Goal: Entertainment & Leisure: Consume media (video, audio)

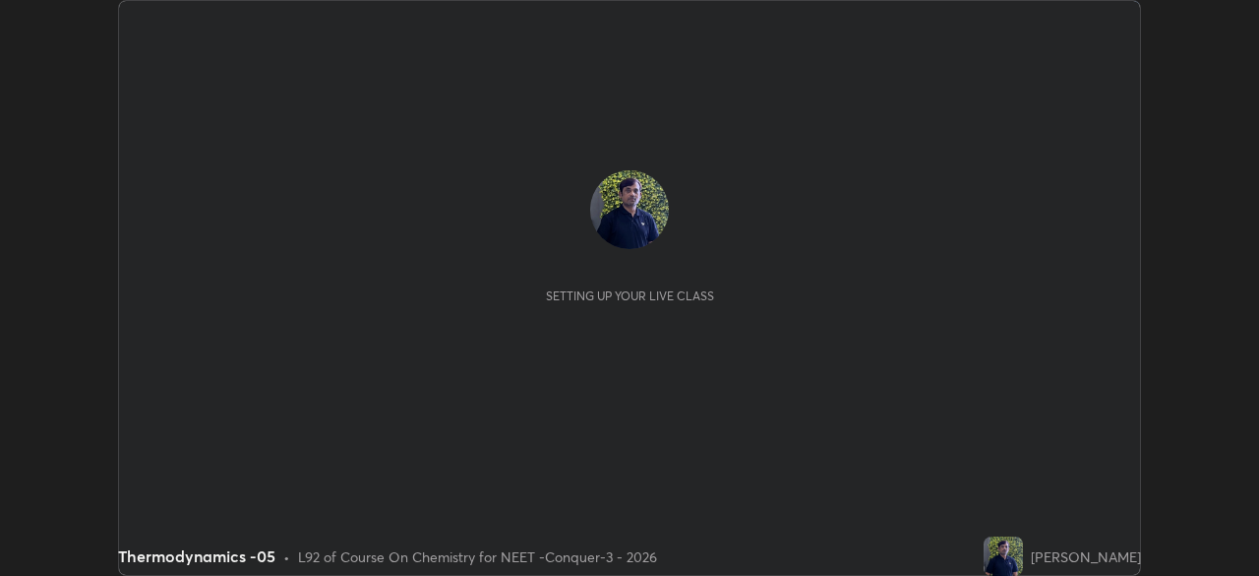
scroll to position [576, 1259]
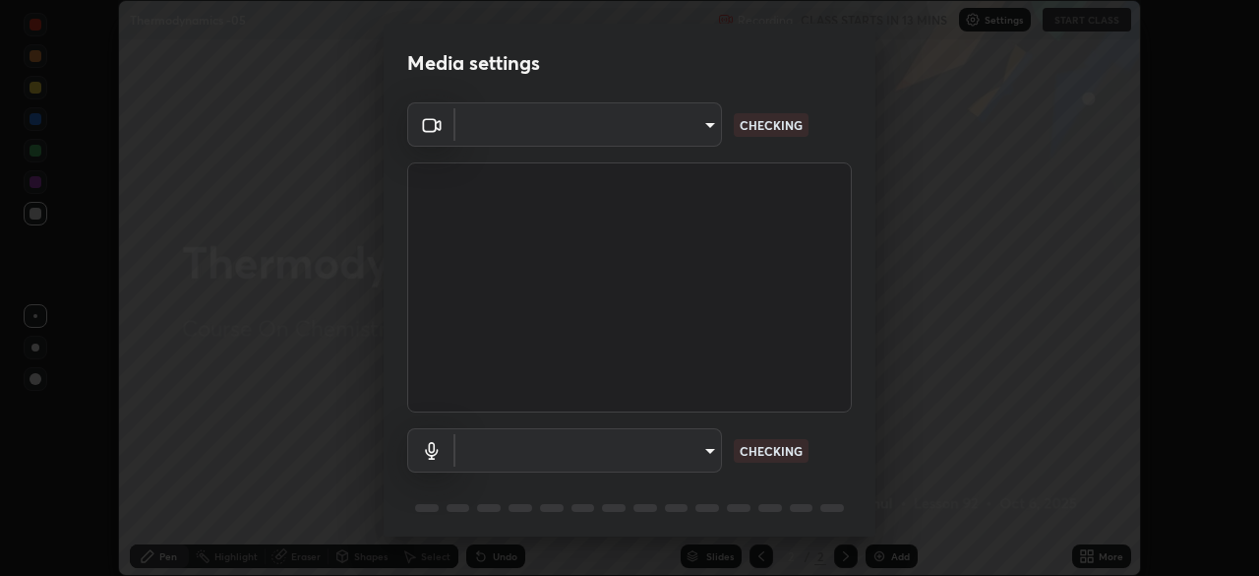
click at [691, 135] on body "Erase all Thermodynamics -05 Recording CLASS STARTS IN 13 MINS Settings START C…" at bounding box center [629, 288] width 1259 height 576
click at [689, 132] on div at bounding box center [629, 288] width 1259 height 576
type input "cd196dca7ee3473cd0bbb3bb2826c5ea68ab4168b05a595dea54bdb54e95643a"
type input "8a746cdf30822f0194d7ebaae9e2952f093a53666f518d89720ff13f51db075d"
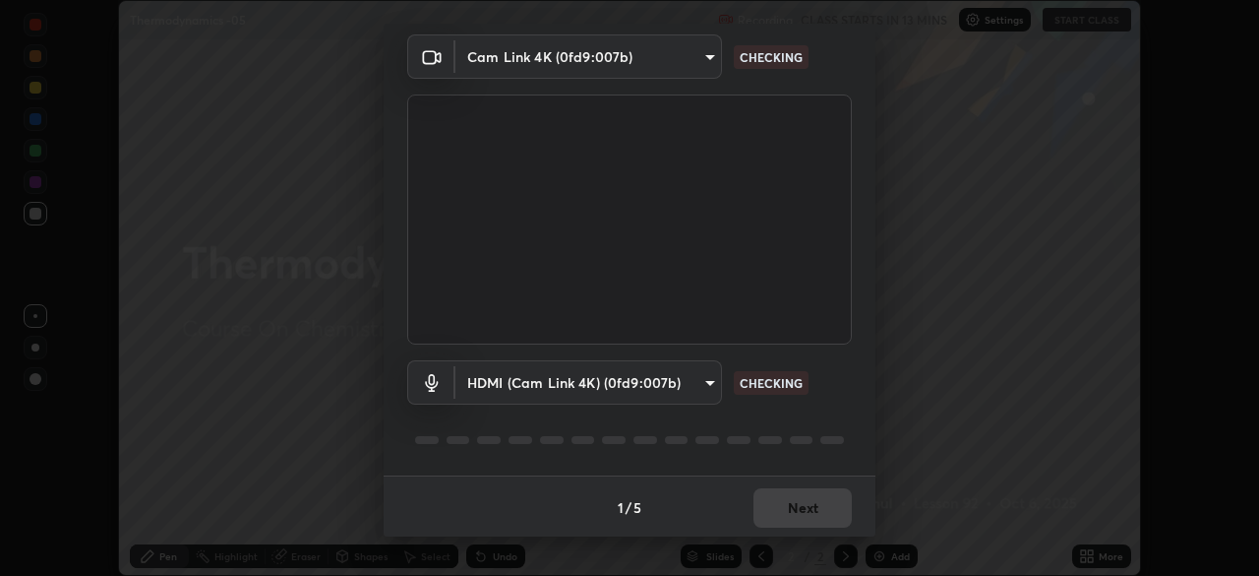
scroll to position [70, 0]
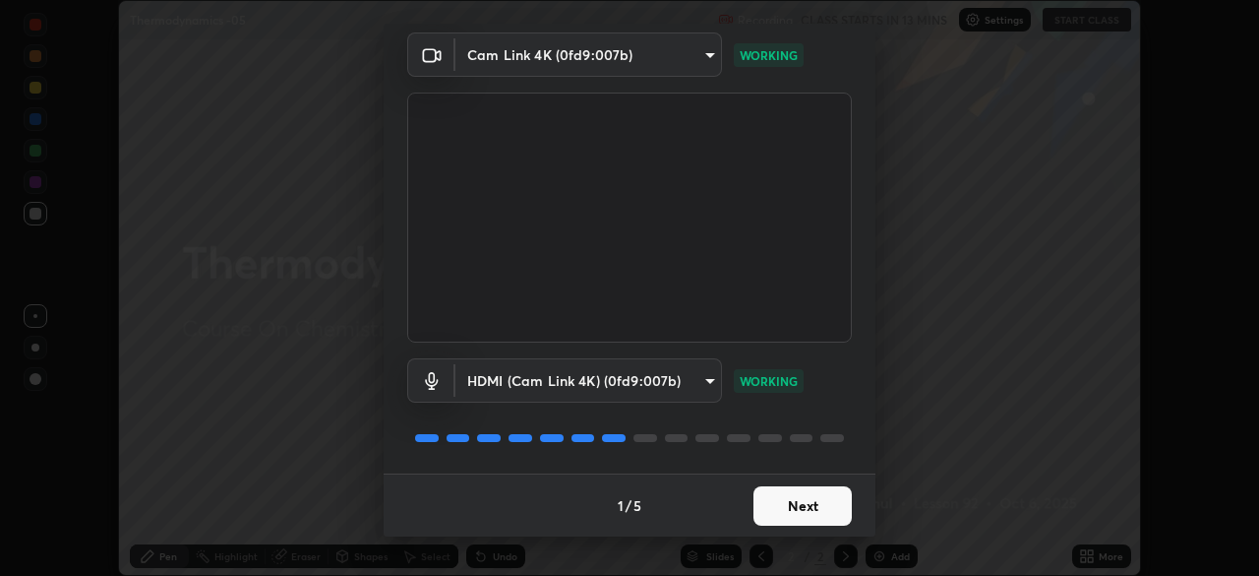
click at [798, 499] on button "Next" at bounding box center [803, 505] width 98 height 39
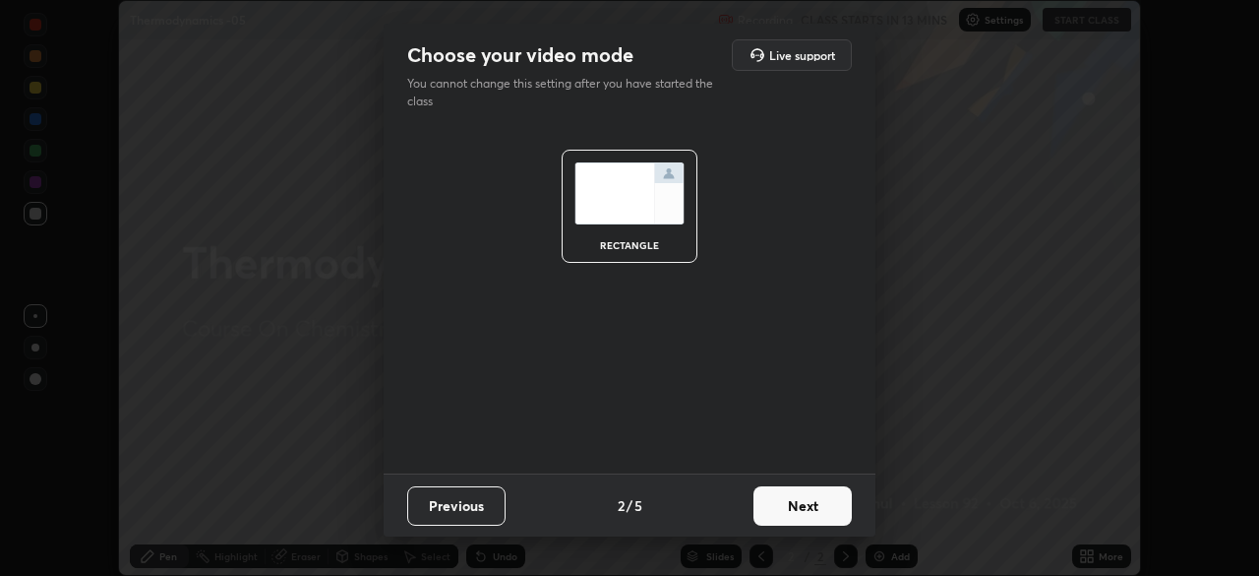
scroll to position [0, 0]
click at [804, 502] on button "Next" at bounding box center [803, 505] width 98 height 39
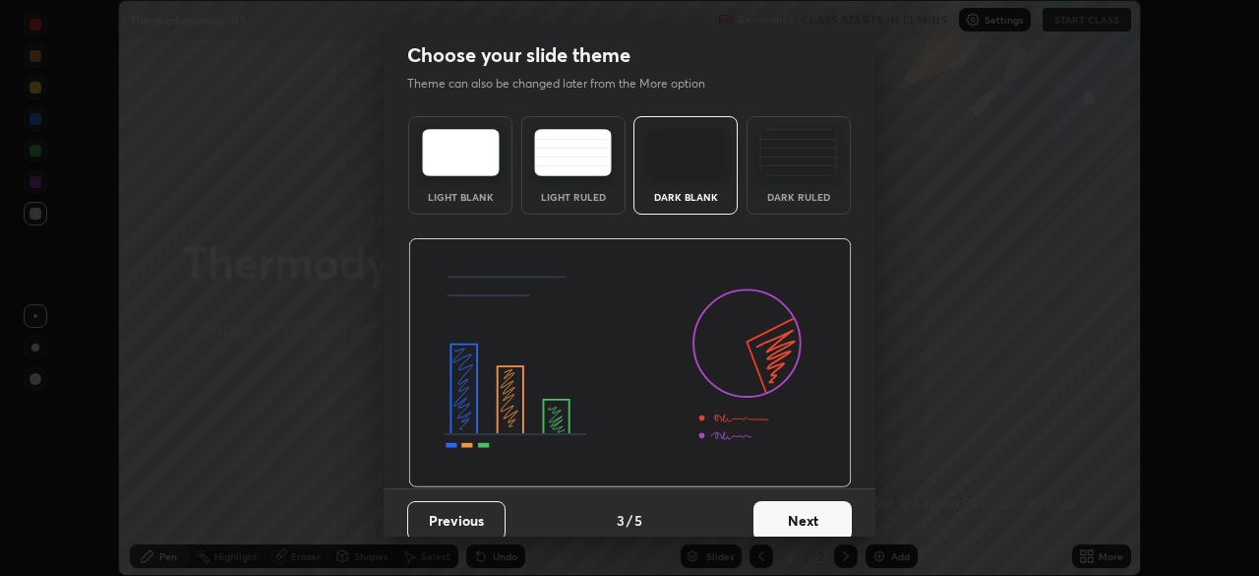
click at [816, 508] on button "Next" at bounding box center [803, 520] width 98 height 39
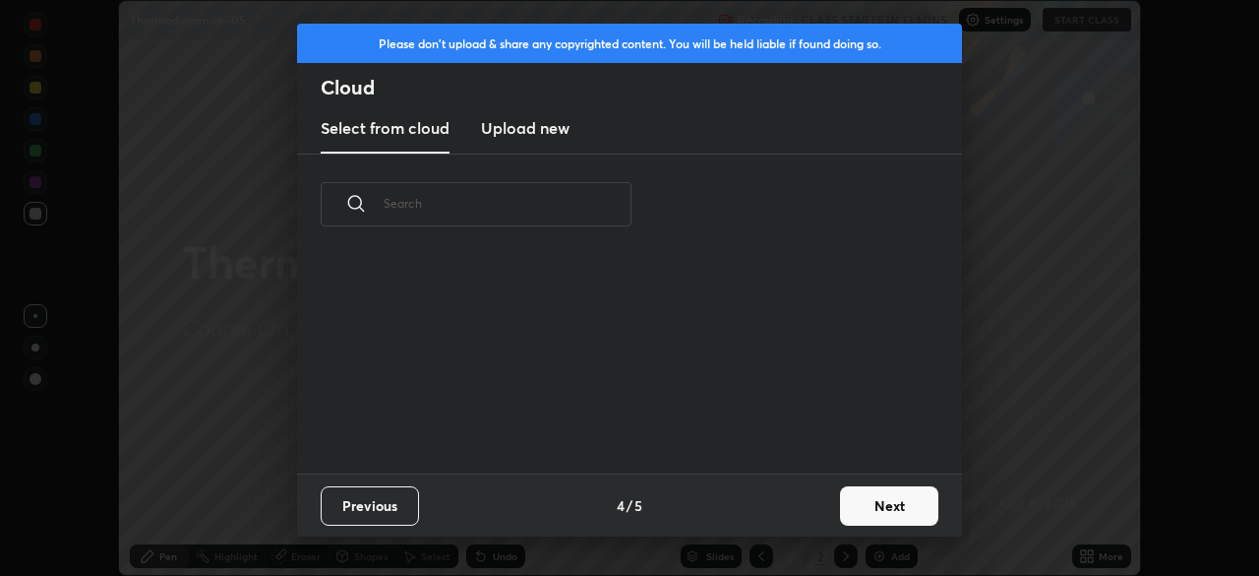
click at [844, 512] on button "Next" at bounding box center [889, 505] width 98 height 39
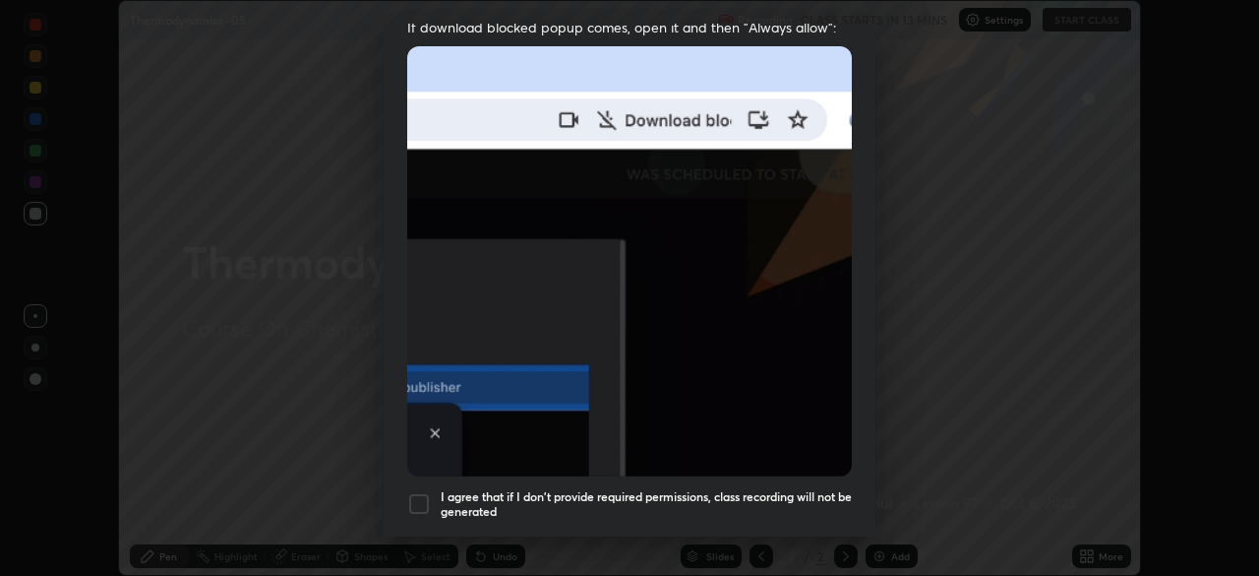
scroll to position [418, 0]
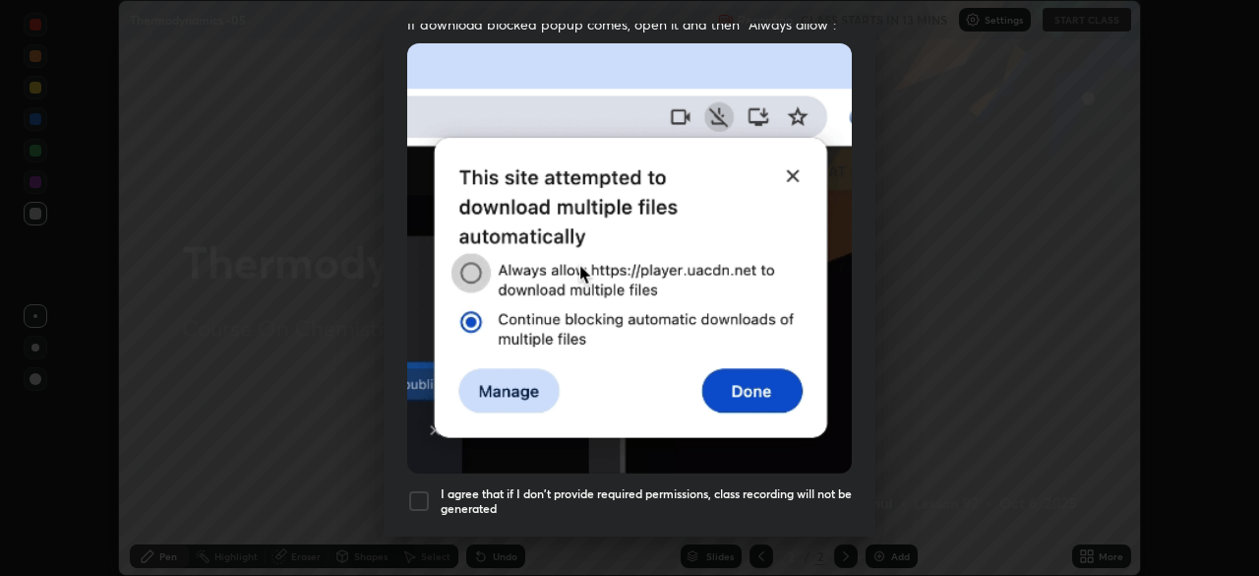
click at [436, 489] on div "I agree that if I don't provide required permissions, class recording will not …" at bounding box center [629, 501] width 445 height 24
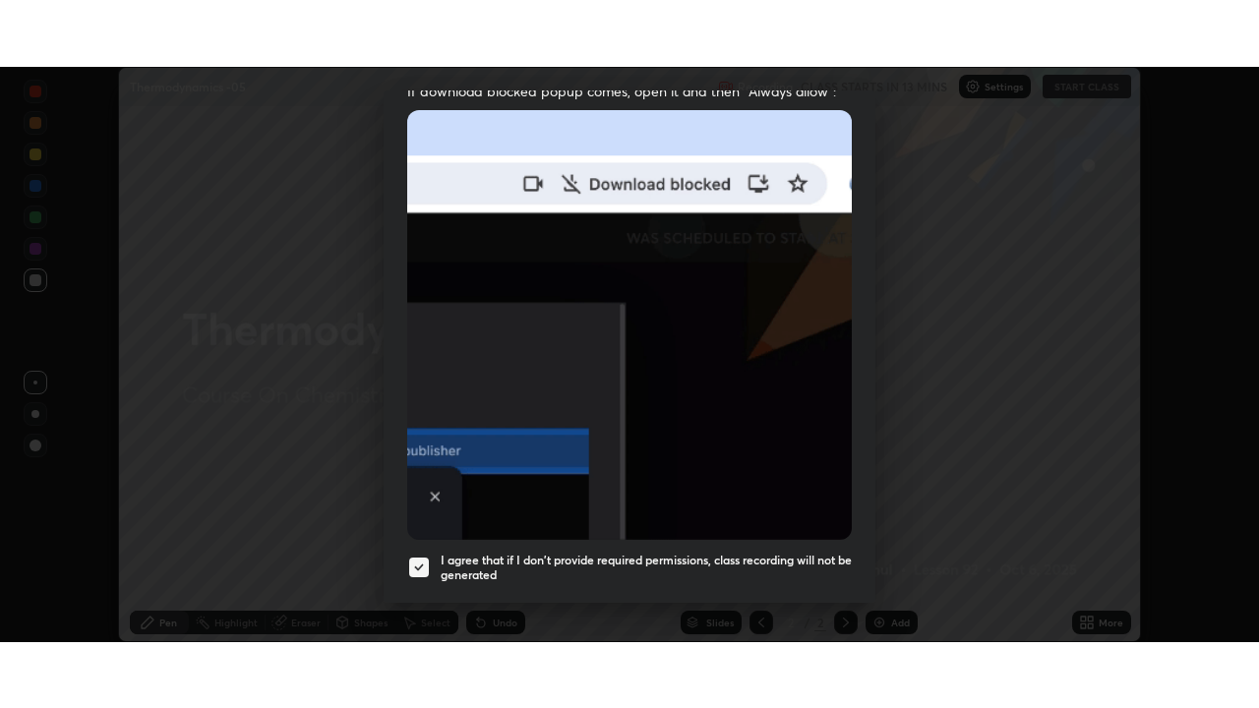
scroll to position [471, 0]
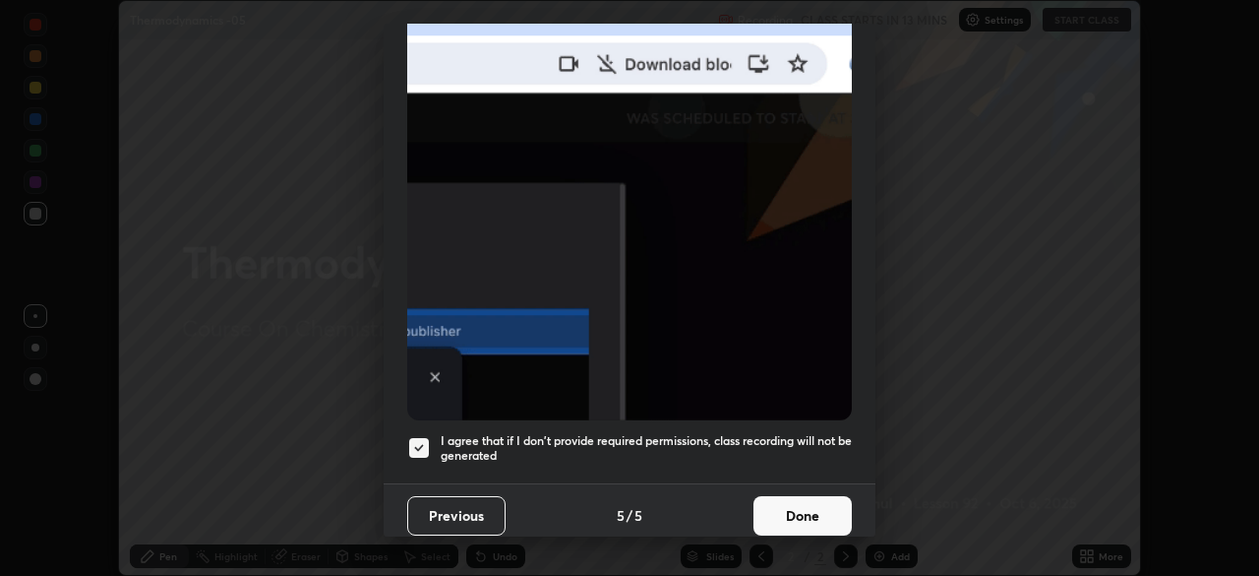
click at [811, 501] on button "Done" at bounding box center [803, 515] width 98 height 39
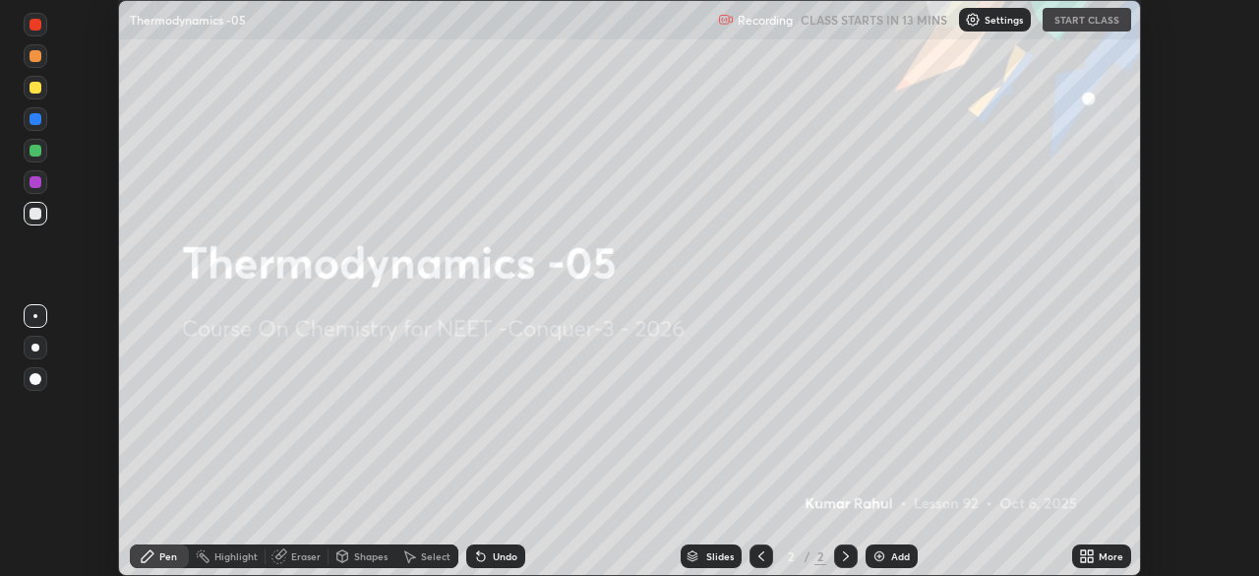
click at [1093, 551] on icon at bounding box center [1090, 552] width 5 height 5
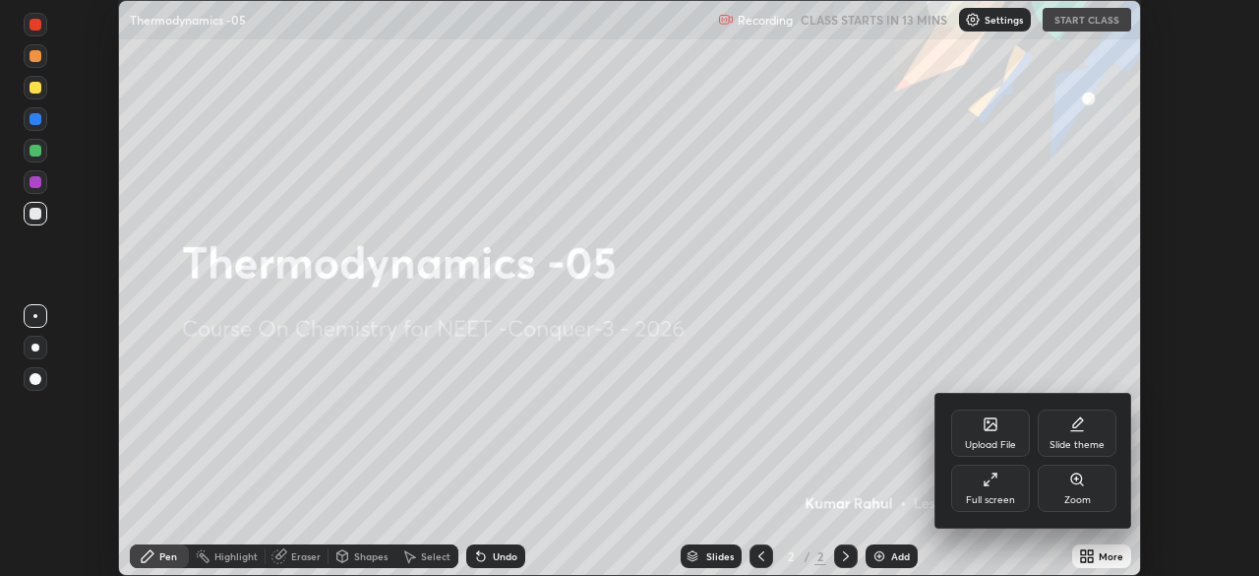
click at [994, 489] on div "Full screen" at bounding box center [990, 487] width 79 height 47
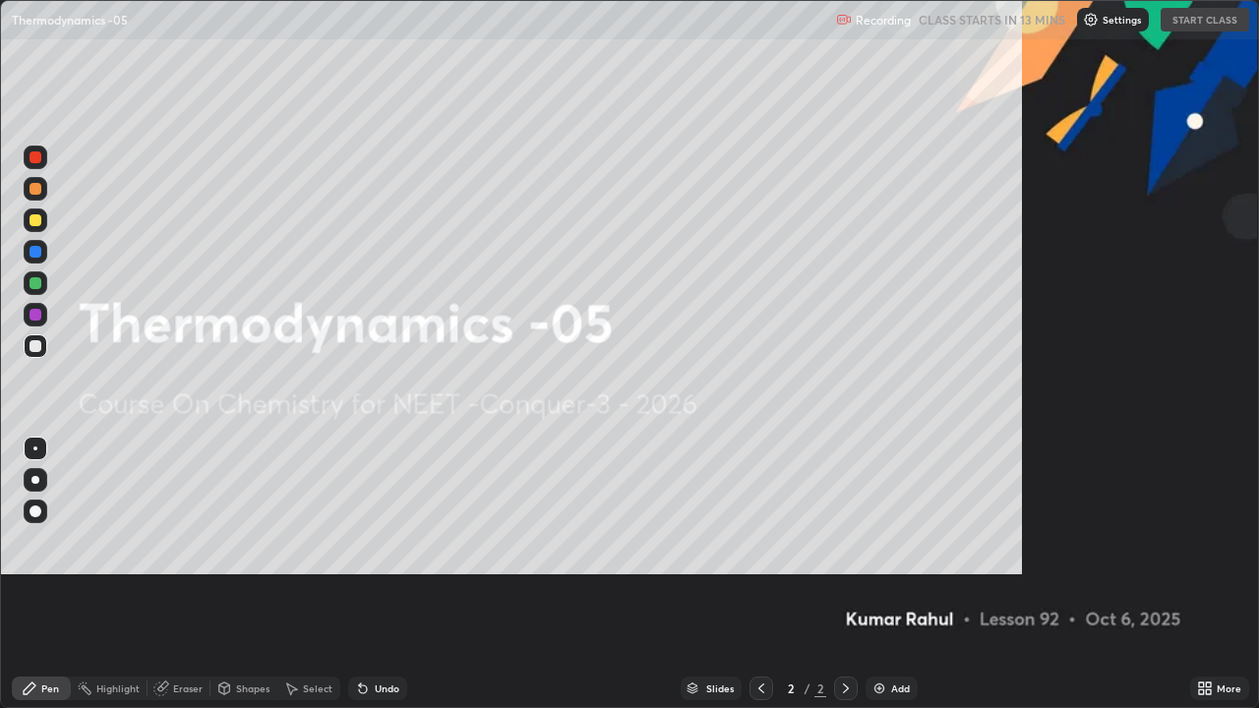
scroll to position [708, 1259]
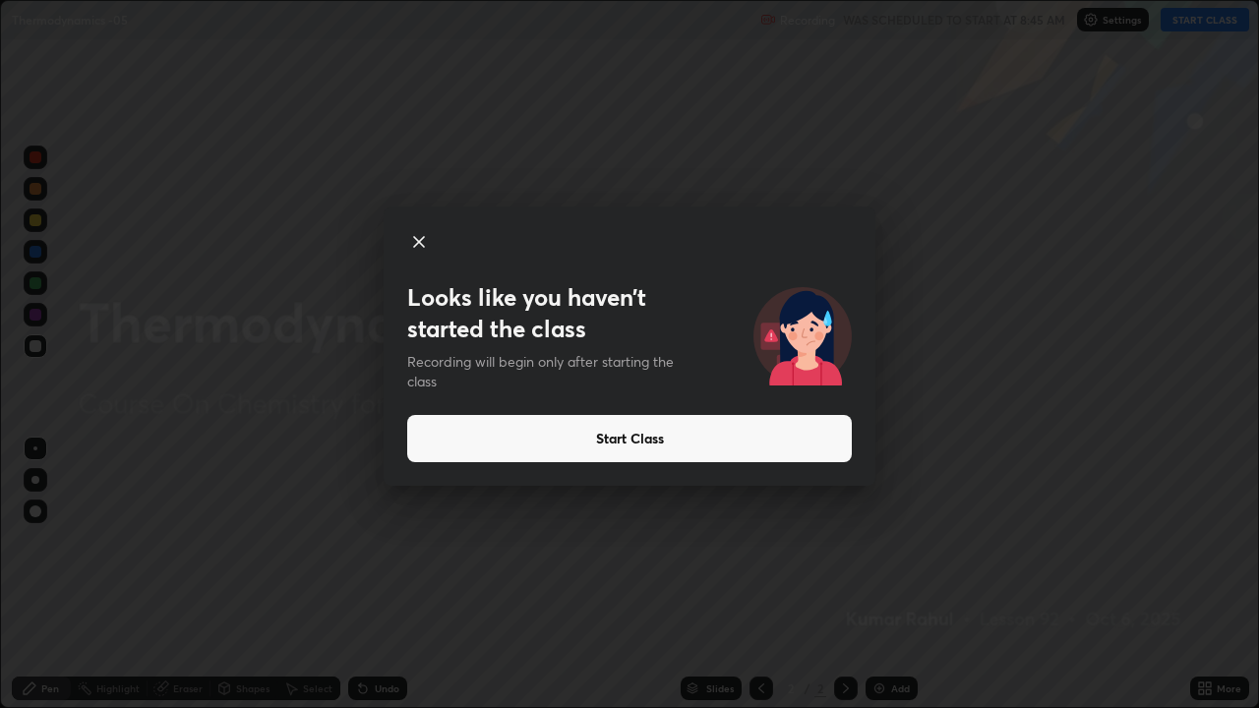
click at [590, 447] on button "Start Class" at bounding box center [629, 438] width 445 height 47
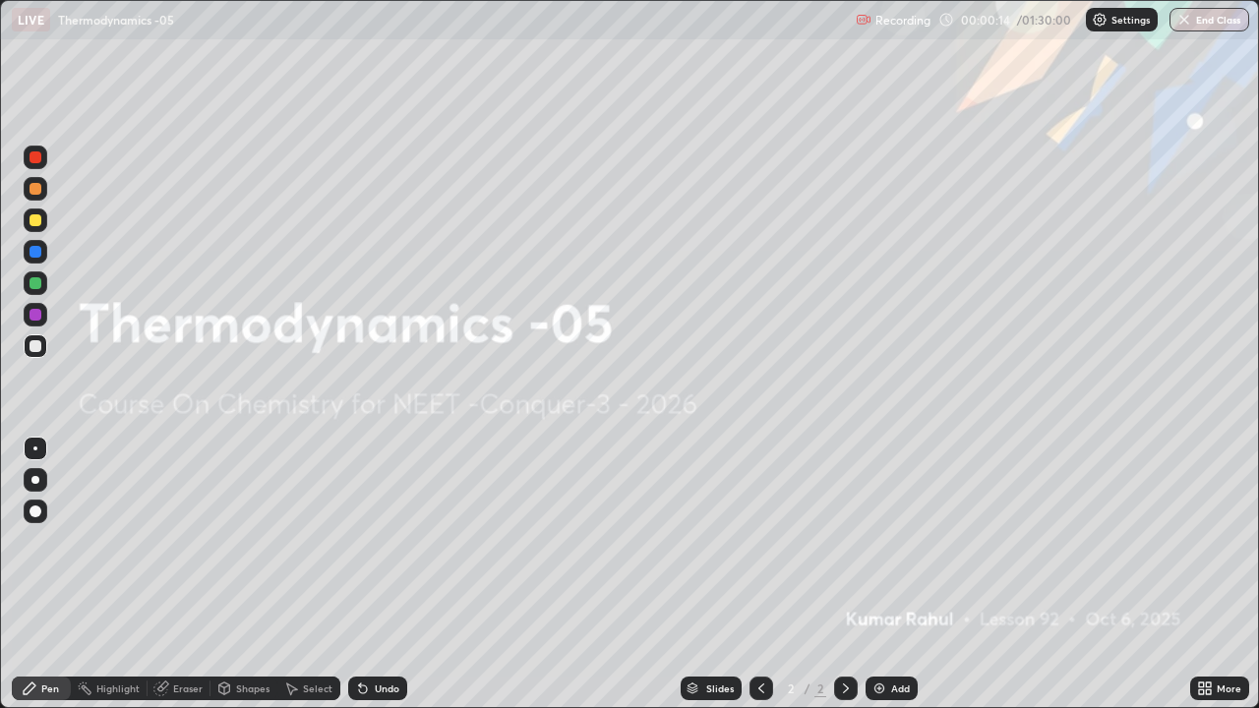
click at [901, 575] on div "Add" at bounding box center [900, 689] width 19 height 10
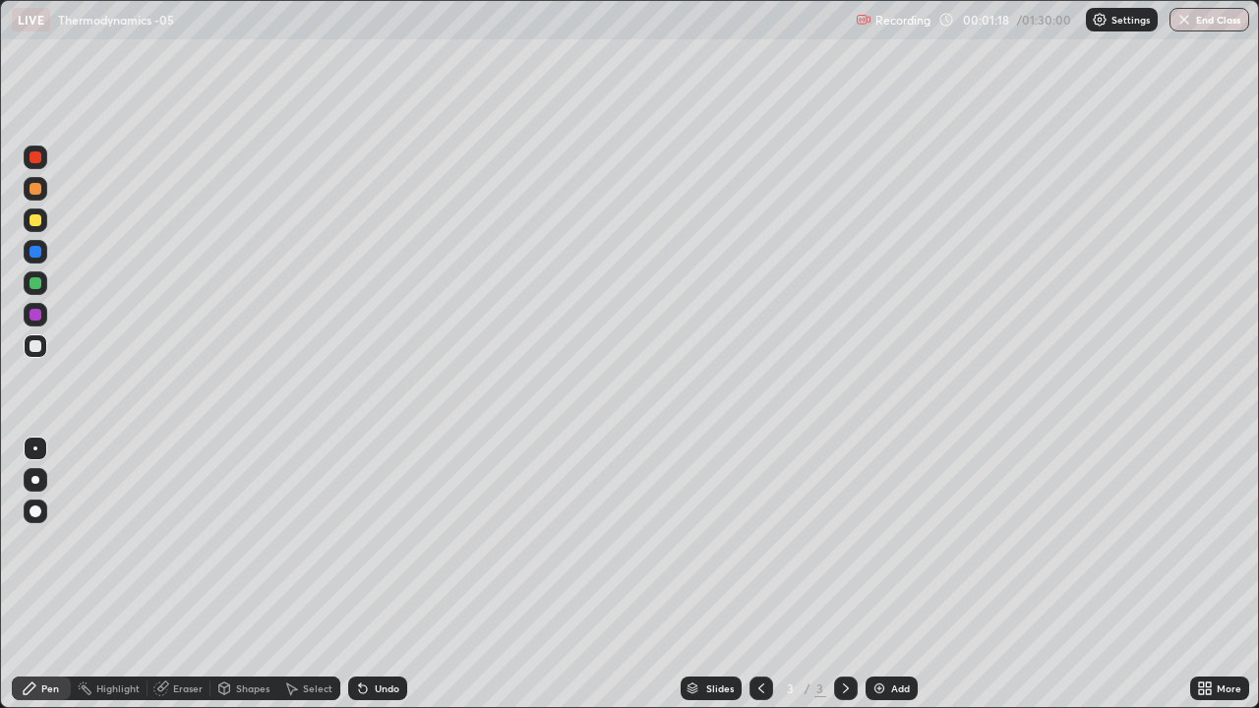
click at [37, 478] on div at bounding box center [35, 480] width 8 height 8
click at [36, 481] on div at bounding box center [35, 480] width 8 height 8
click at [37, 221] on div at bounding box center [36, 220] width 12 height 12
click at [37, 350] on div at bounding box center [36, 346] width 12 height 12
click at [900, 575] on div "Add" at bounding box center [900, 689] width 19 height 10
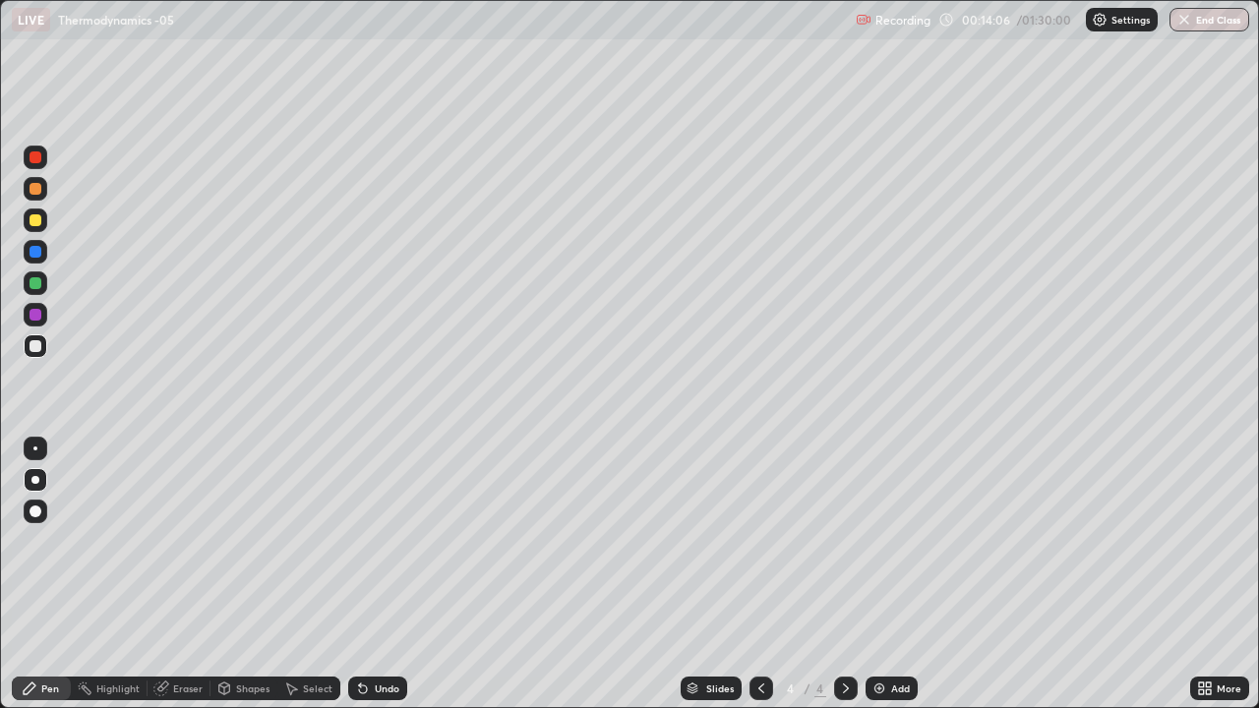
click at [36, 220] on div at bounding box center [36, 220] width 12 height 12
click at [36, 346] on div at bounding box center [36, 346] width 12 height 12
click at [904, 575] on div "Add" at bounding box center [900, 689] width 19 height 10
click at [45, 283] on div at bounding box center [36, 284] width 24 height 24
click at [36, 346] on div at bounding box center [36, 346] width 12 height 12
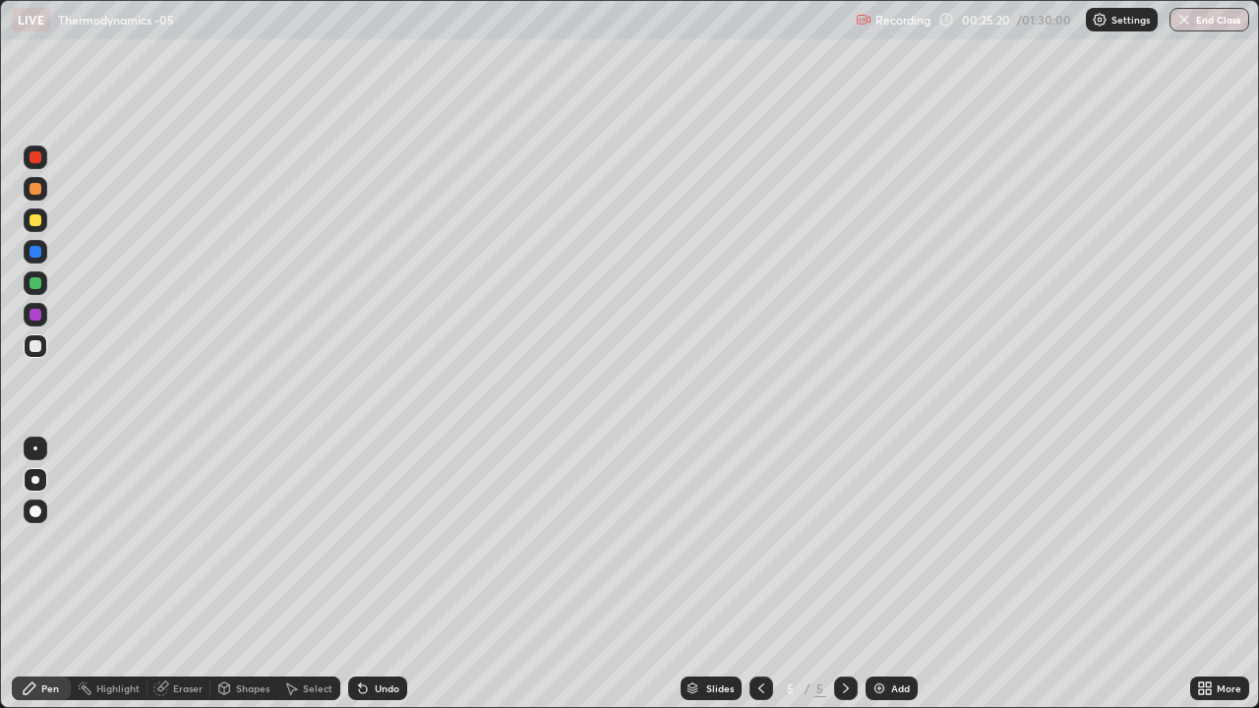
click at [843, 575] on icon at bounding box center [846, 689] width 6 height 10
click at [896, 575] on div "Add" at bounding box center [900, 689] width 19 height 10
click at [191, 575] on div "Eraser" at bounding box center [188, 689] width 30 height 10
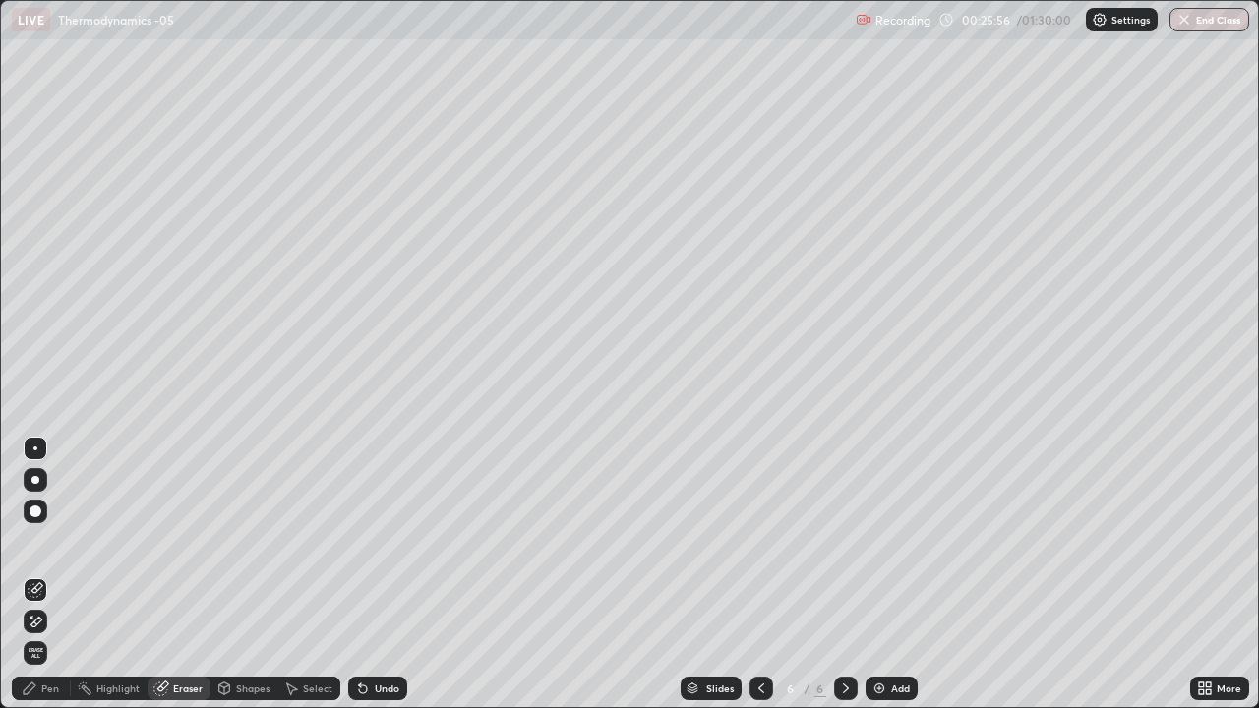
click at [43, 575] on div "Pen" at bounding box center [50, 689] width 18 height 10
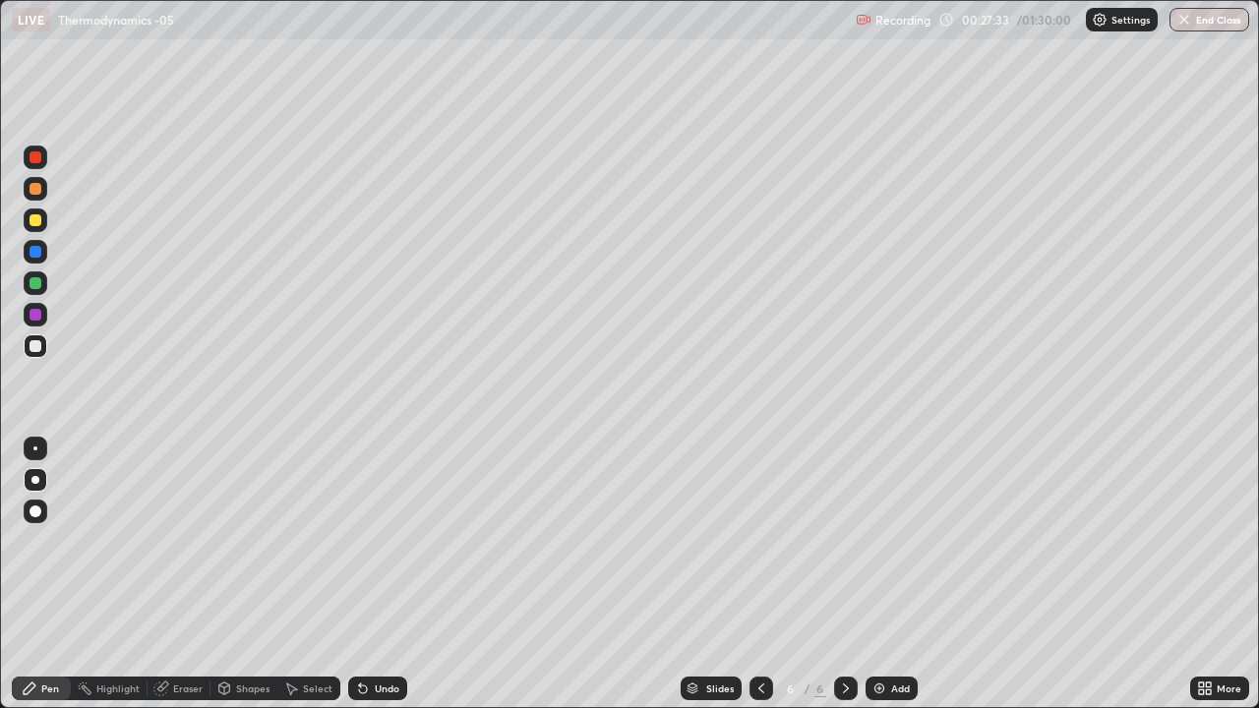
click at [758, 575] on div at bounding box center [762, 689] width 24 height 24
click at [844, 575] on icon at bounding box center [846, 689] width 16 height 16
click at [759, 575] on icon at bounding box center [762, 689] width 16 height 16
click at [843, 575] on icon at bounding box center [846, 689] width 16 height 16
click at [844, 575] on icon at bounding box center [846, 689] width 16 height 16
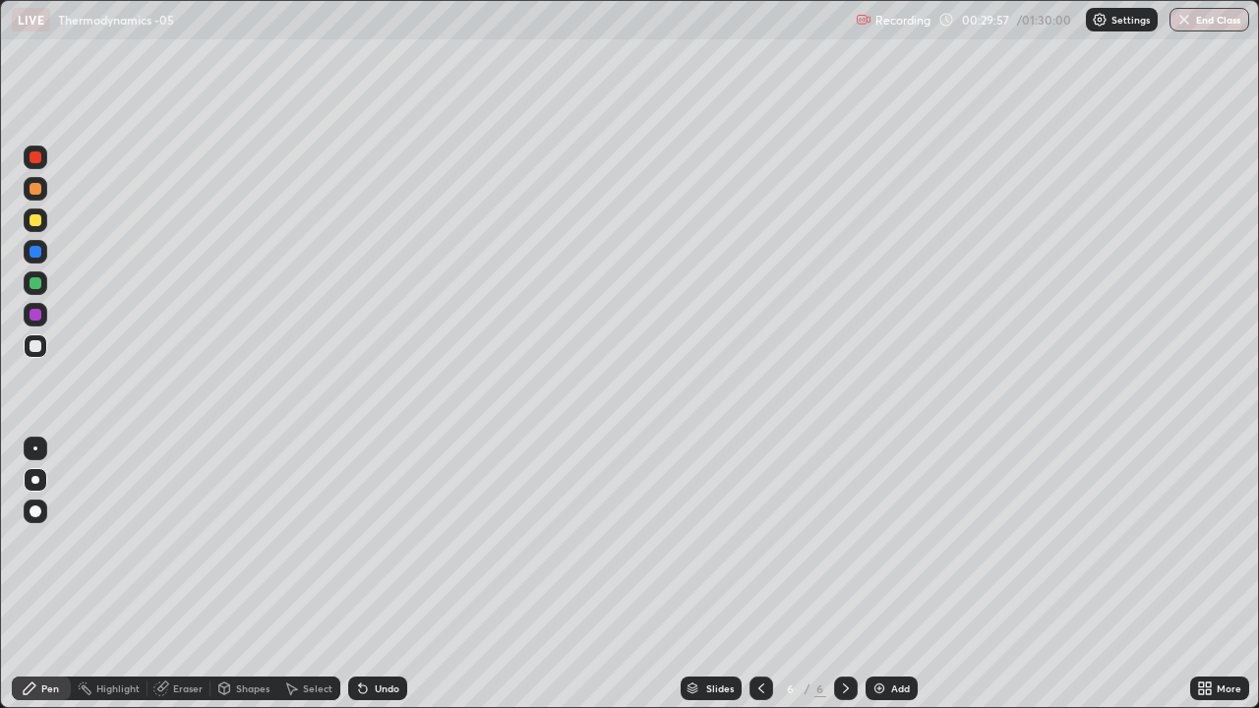
click at [892, 575] on div "Add" at bounding box center [900, 689] width 19 height 10
click at [39, 220] on div at bounding box center [36, 220] width 12 height 12
click at [37, 287] on div at bounding box center [36, 283] width 12 height 12
click at [762, 575] on icon at bounding box center [762, 689] width 16 height 16
click at [842, 575] on icon at bounding box center [846, 689] width 16 height 16
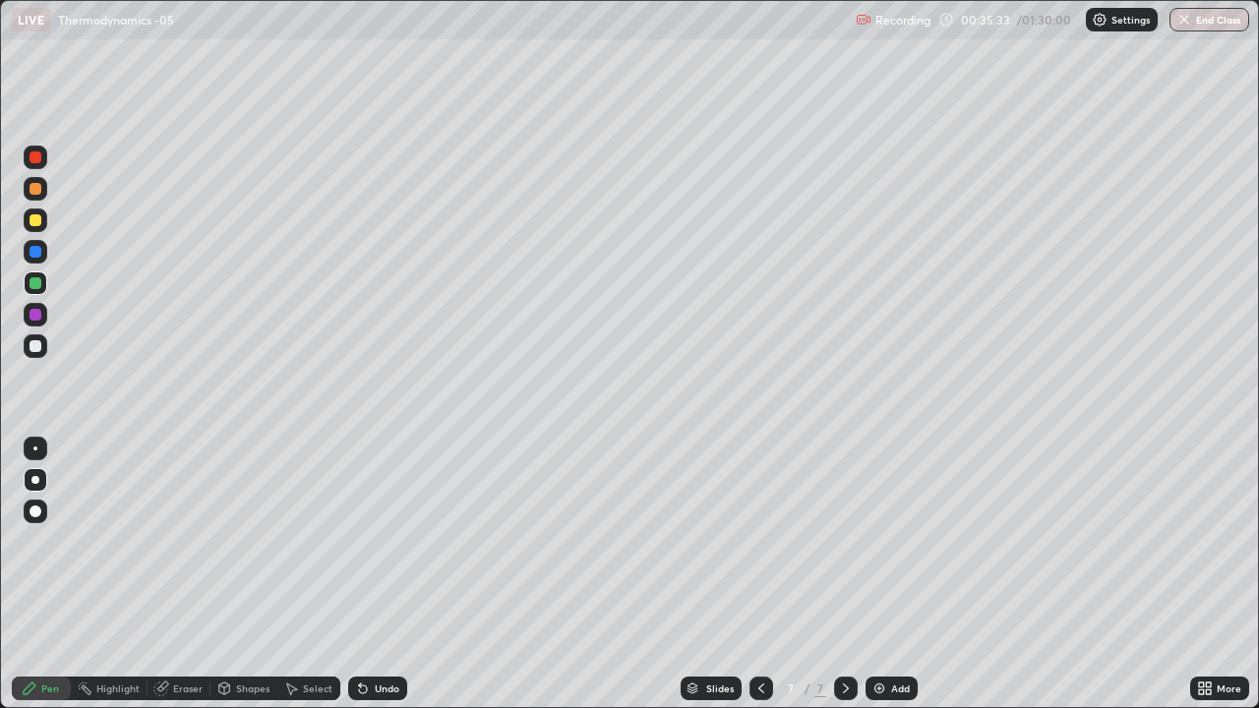
click at [908, 575] on div "Add" at bounding box center [892, 689] width 52 height 24
click at [36, 346] on div at bounding box center [36, 346] width 12 height 12
click at [844, 575] on icon at bounding box center [846, 689] width 16 height 16
click at [894, 575] on div "Add" at bounding box center [900, 689] width 19 height 10
click at [843, 575] on icon at bounding box center [846, 689] width 16 height 16
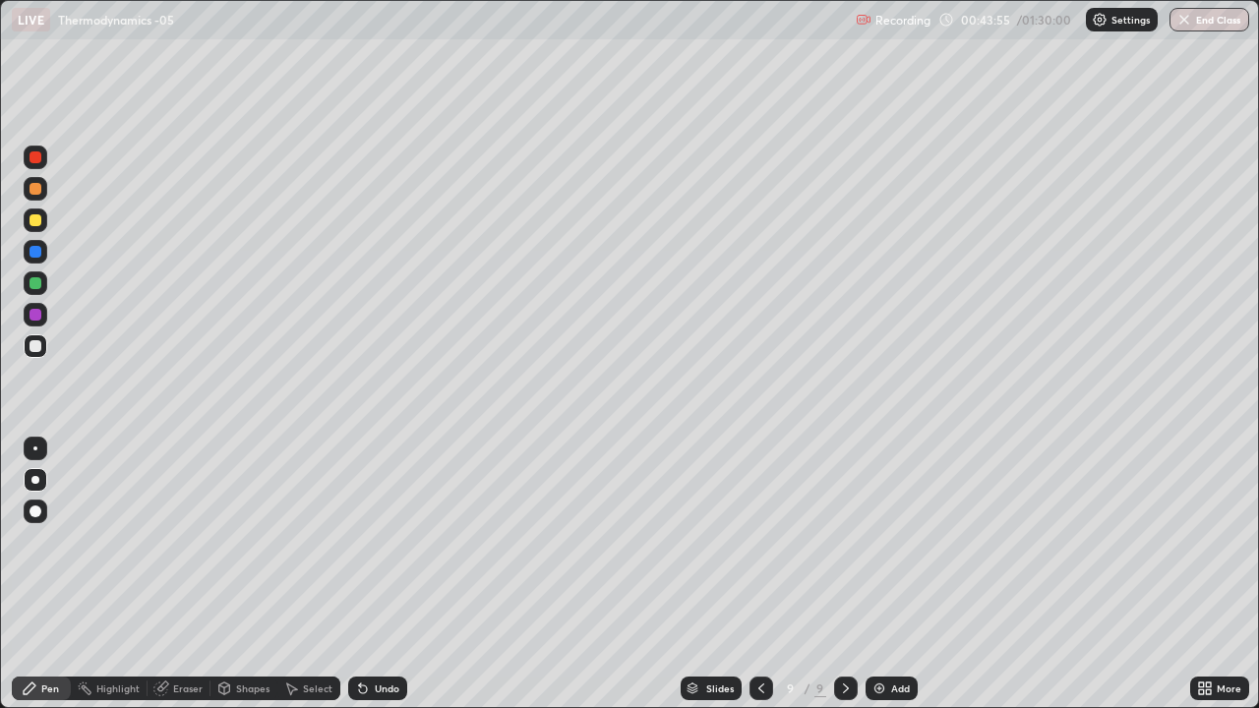
click at [896, 575] on div "Add" at bounding box center [900, 689] width 19 height 10
click at [844, 575] on icon at bounding box center [846, 689] width 16 height 16
click at [891, 575] on div "Add" at bounding box center [900, 689] width 19 height 10
click at [759, 575] on icon at bounding box center [761, 689] width 6 height 10
click at [844, 575] on icon at bounding box center [846, 689] width 16 height 16
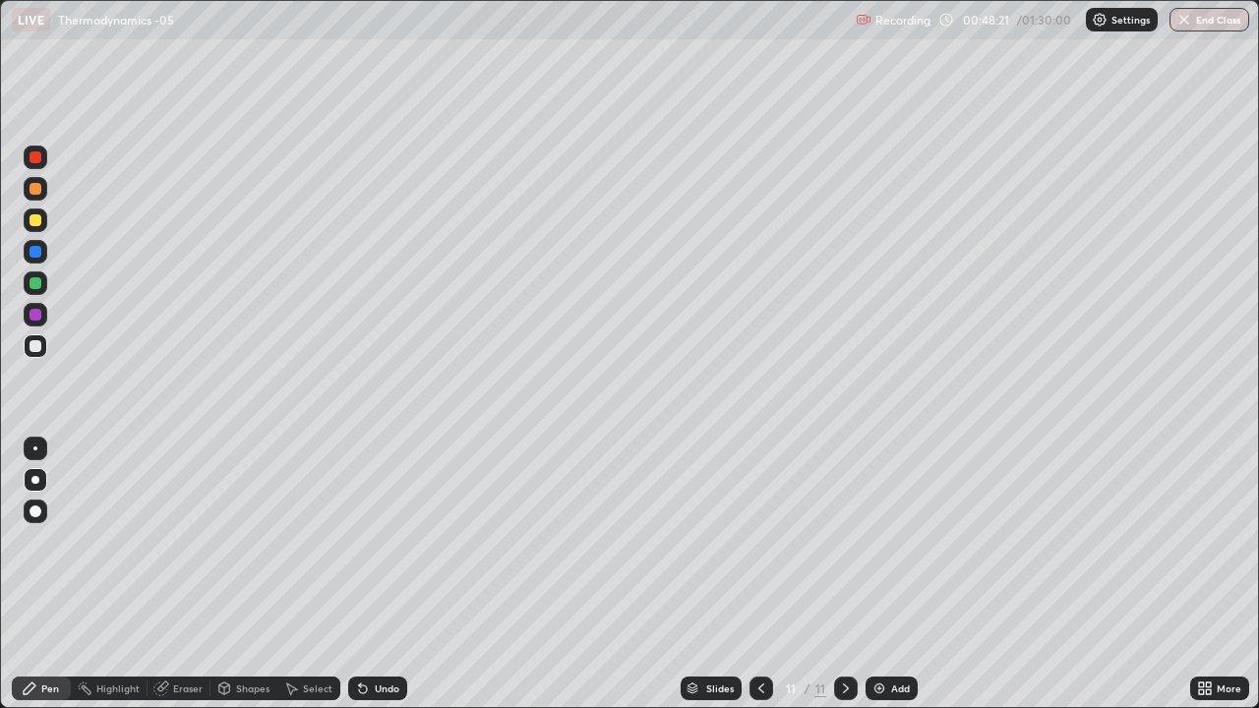
click at [756, 575] on div at bounding box center [762, 689] width 24 height 24
click at [759, 575] on icon at bounding box center [762, 689] width 16 height 16
click at [895, 575] on div "Add" at bounding box center [900, 689] width 19 height 10
click at [190, 575] on div "Eraser" at bounding box center [188, 689] width 30 height 10
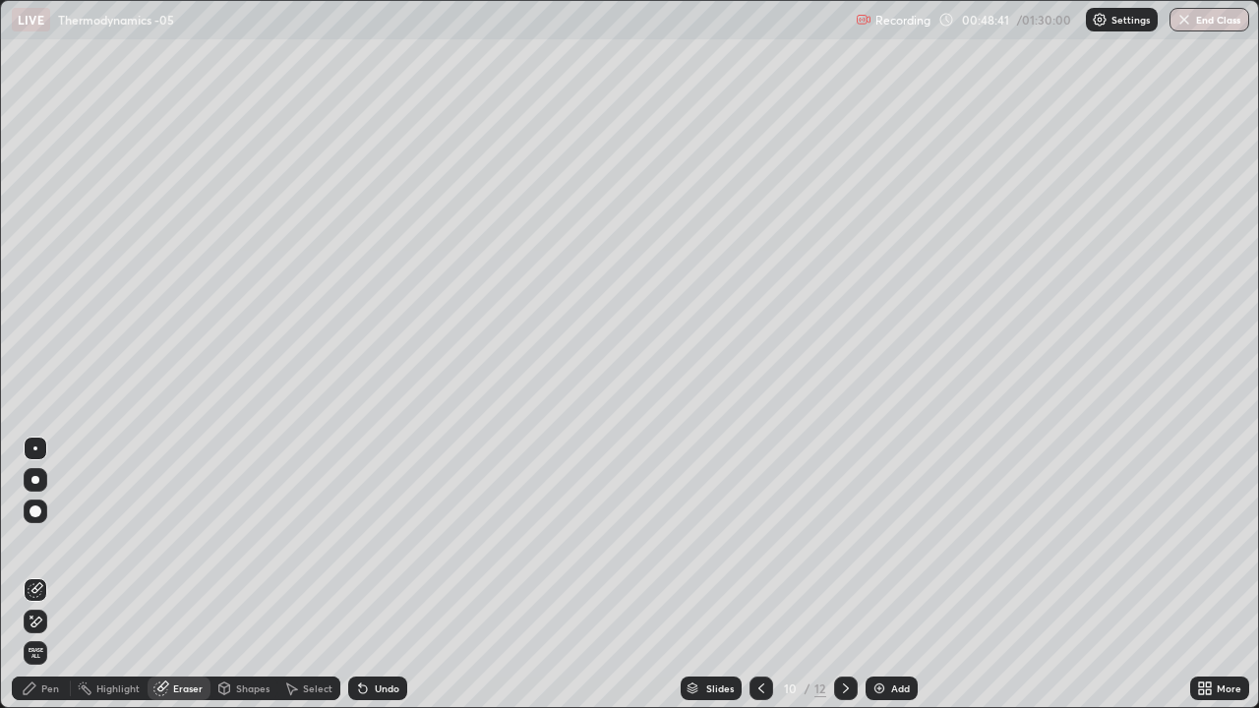
click at [52, 575] on div "Pen" at bounding box center [50, 689] width 18 height 10
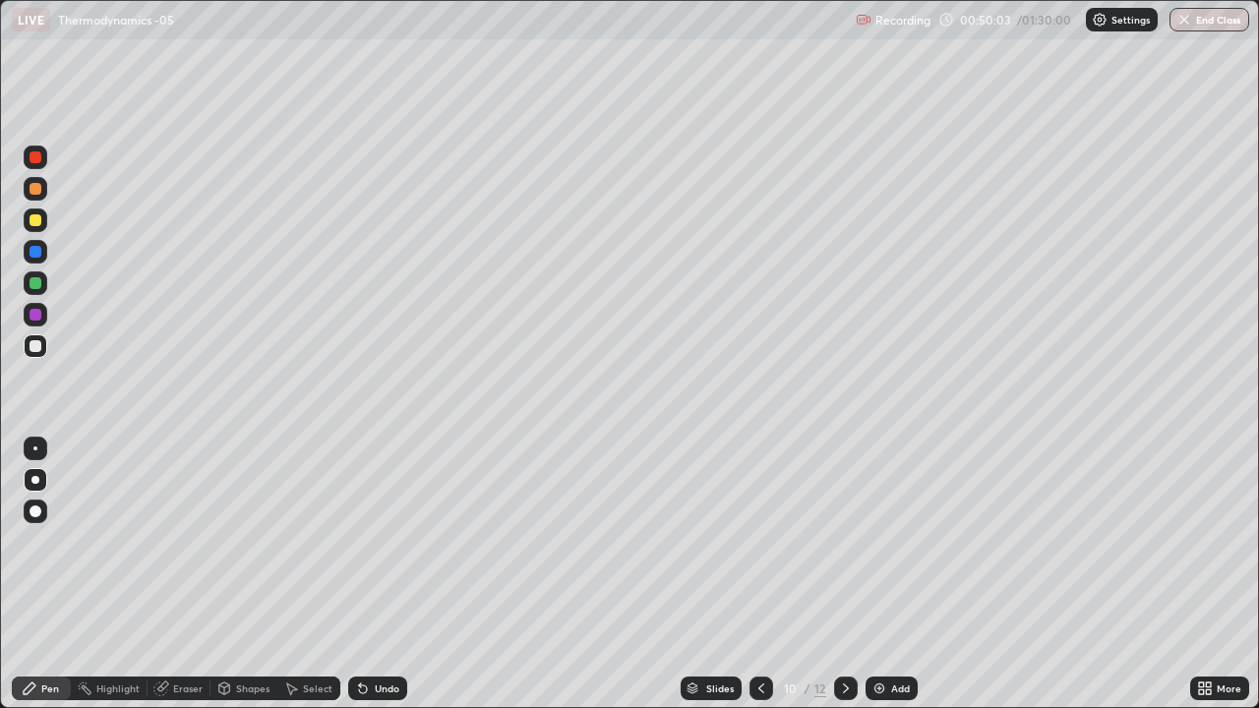
click at [844, 575] on icon at bounding box center [846, 689] width 16 height 16
click at [846, 575] on icon at bounding box center [846, 689] width 16 height 16
click at [905, 575] on div "Add" at bounding box center [900, 689] width 19 height 10
click at [42, 226] on div at bounding box center [36, 221] width 24 height 24
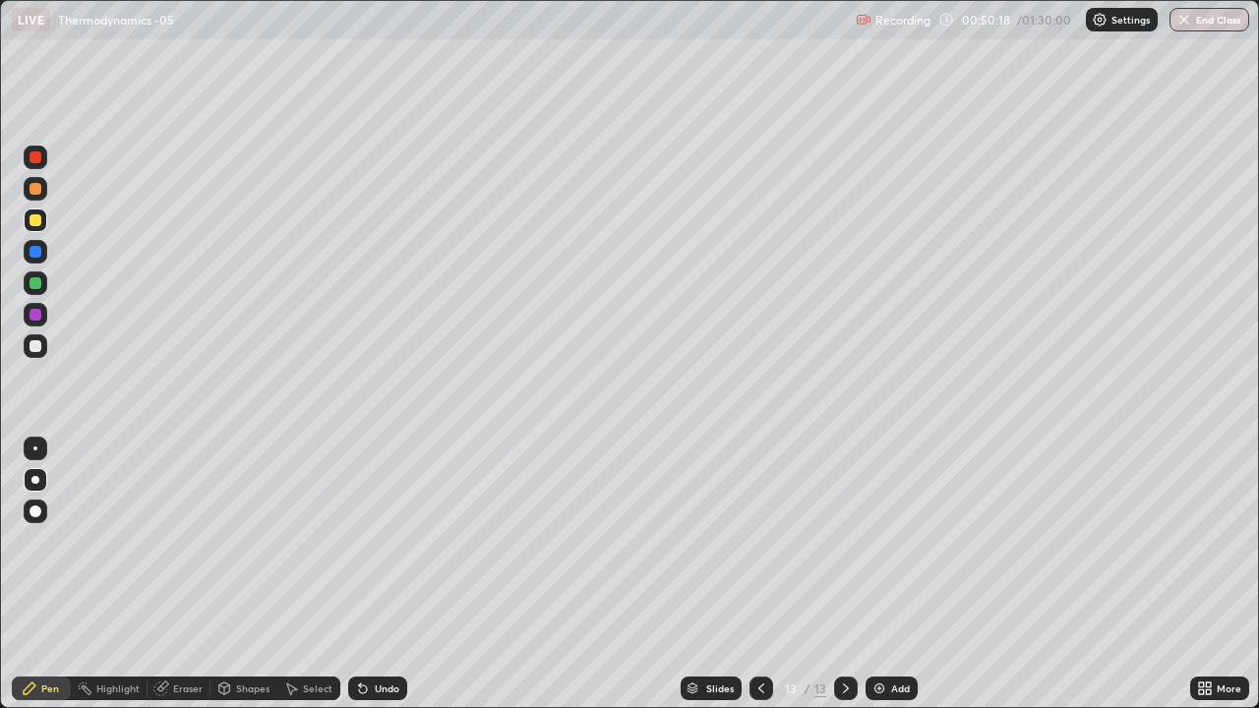
click at [36, 220] on div at bounding box center [36, 220] width 12 height 12
click at [180, 575] on div "Eraser" at bounding box center [188, 689] width 30 height 10
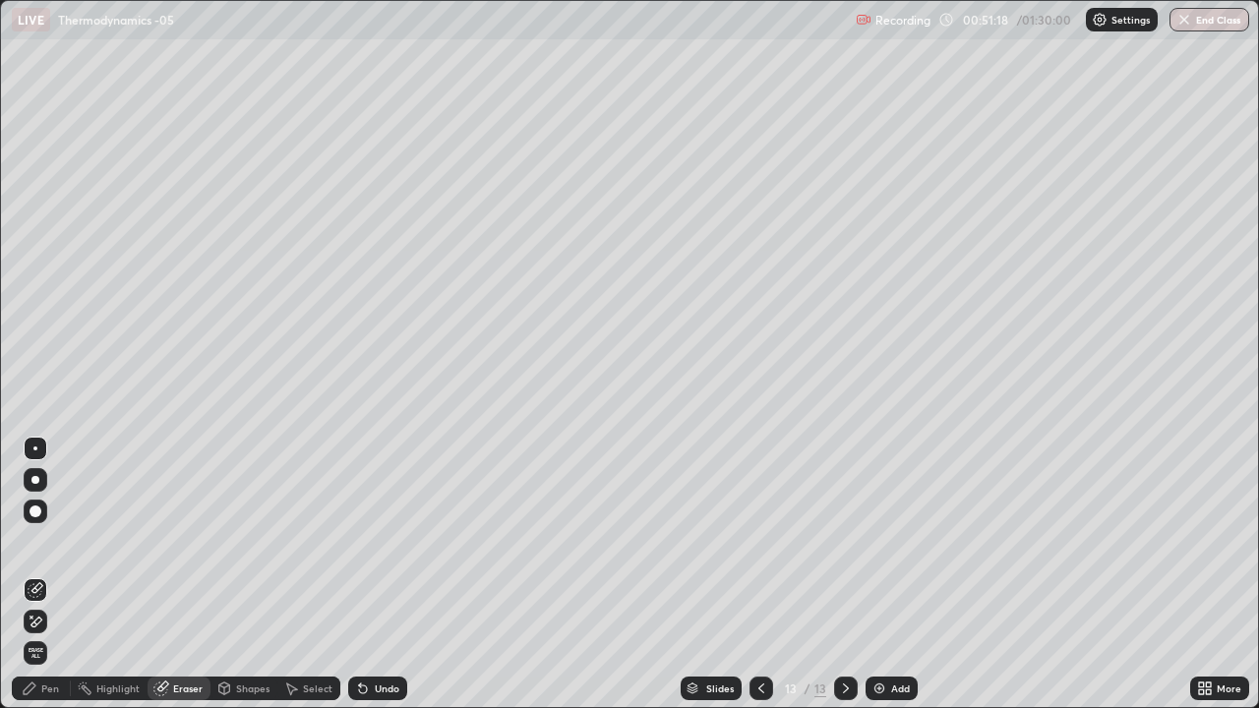
click at [45, 575] on div "Pen" at bounding box center [50, 689] width 18 height 10
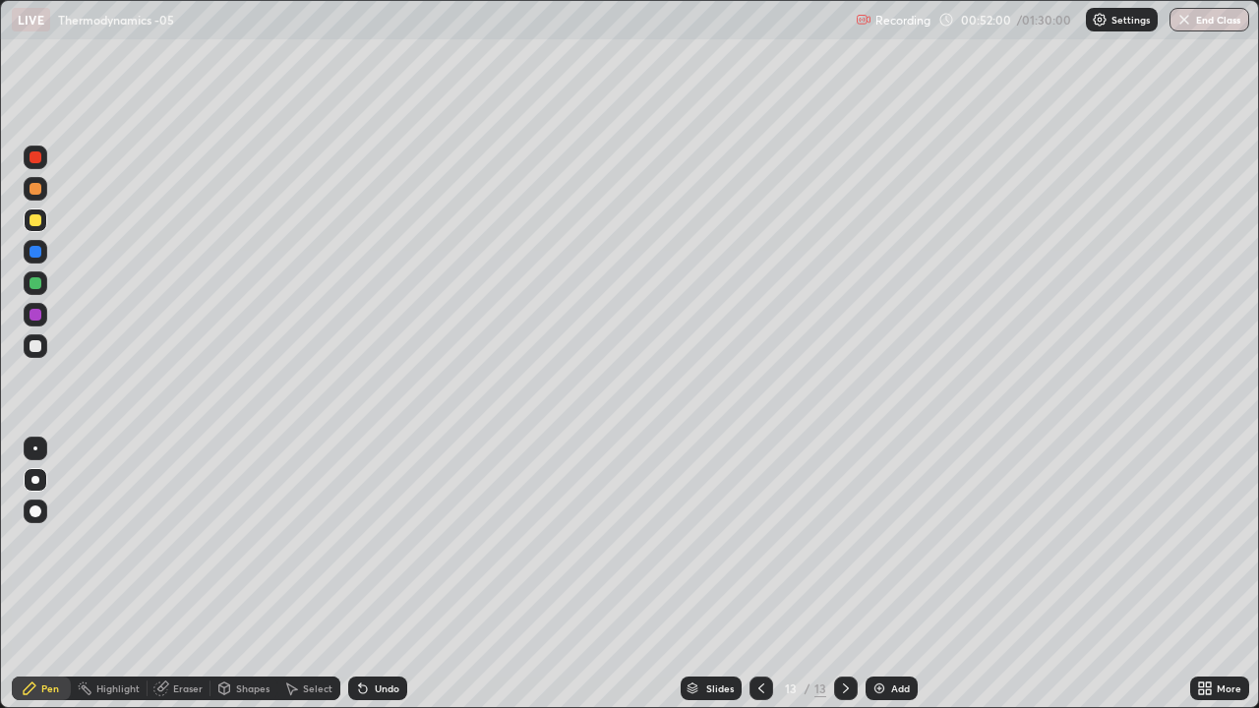
click at [42, 344] on div at bounding box center [36, 346] width 24 height 24
click at [844, 575] on icon at bounding box center [846, 689] width 16 height 16
click at [896, 575] on div "Add" at bounding box center [900, 689] width 19 height 10
click at [191, 575] on div "Eraser" at bounding box center [188, 689] width 30 height 10
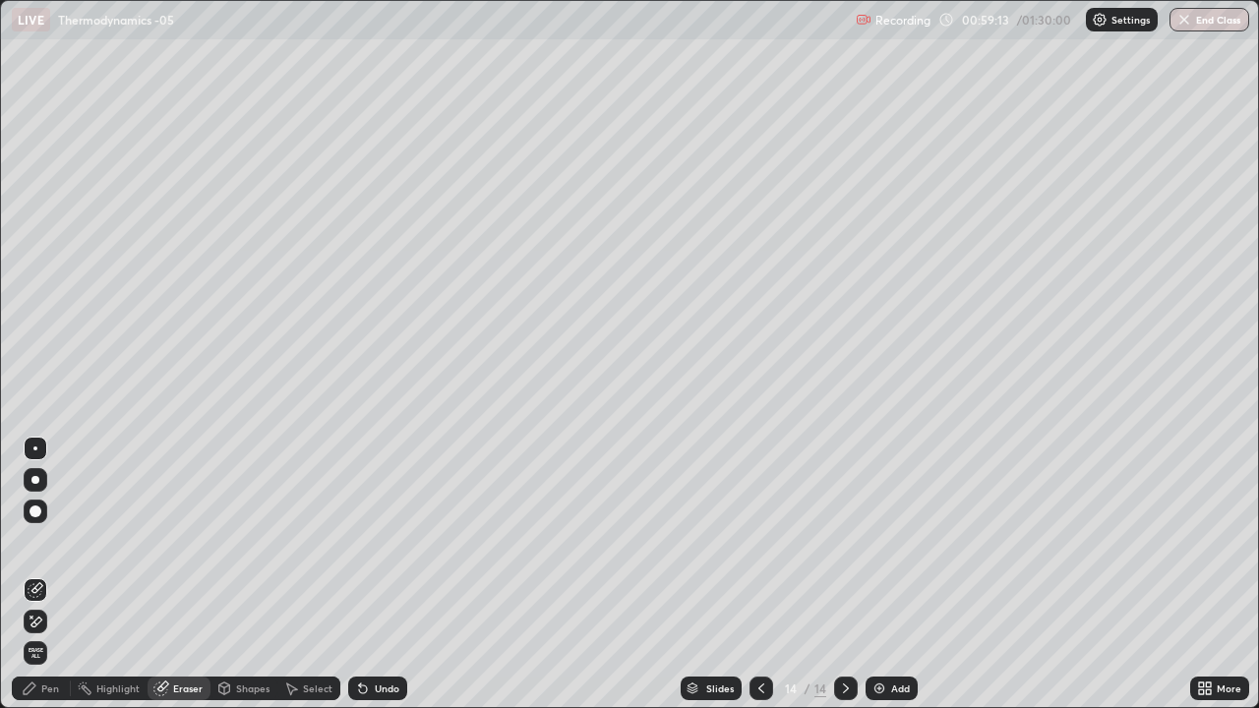
click at [36, 575] on span "Erase all" at bounding box center [36, 653] width 22 height 12
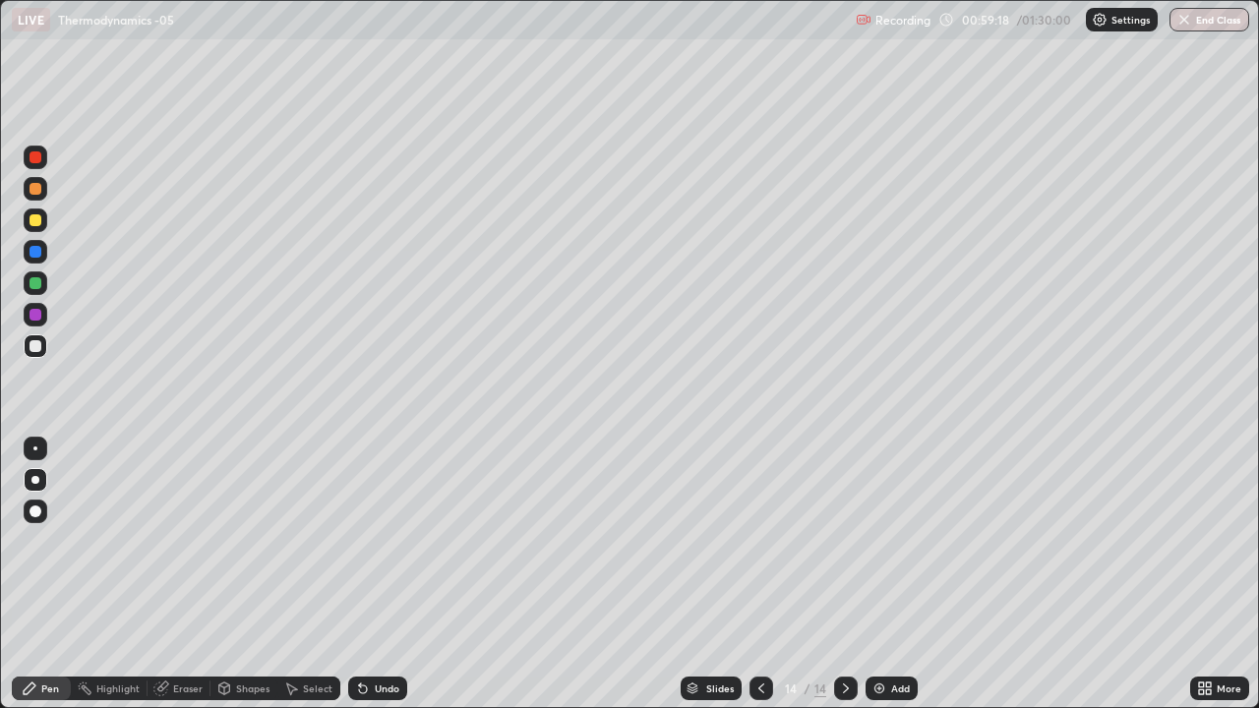
click at [49, 575] on div "Pen" at bounding box center [50, 689] width 18 height 10
click at [33, 349] on div at bounding box center [36, 346] width 12 height 12
click at [762, 575] on icon at bounding box center [762, 689] width 16 height 16
click at [842, 575] on icon at bounding box center [846, 689] width 16 height 16
click at [187, 575] on div "Eraser" at bounding box center [188, 689] width 30 height 10
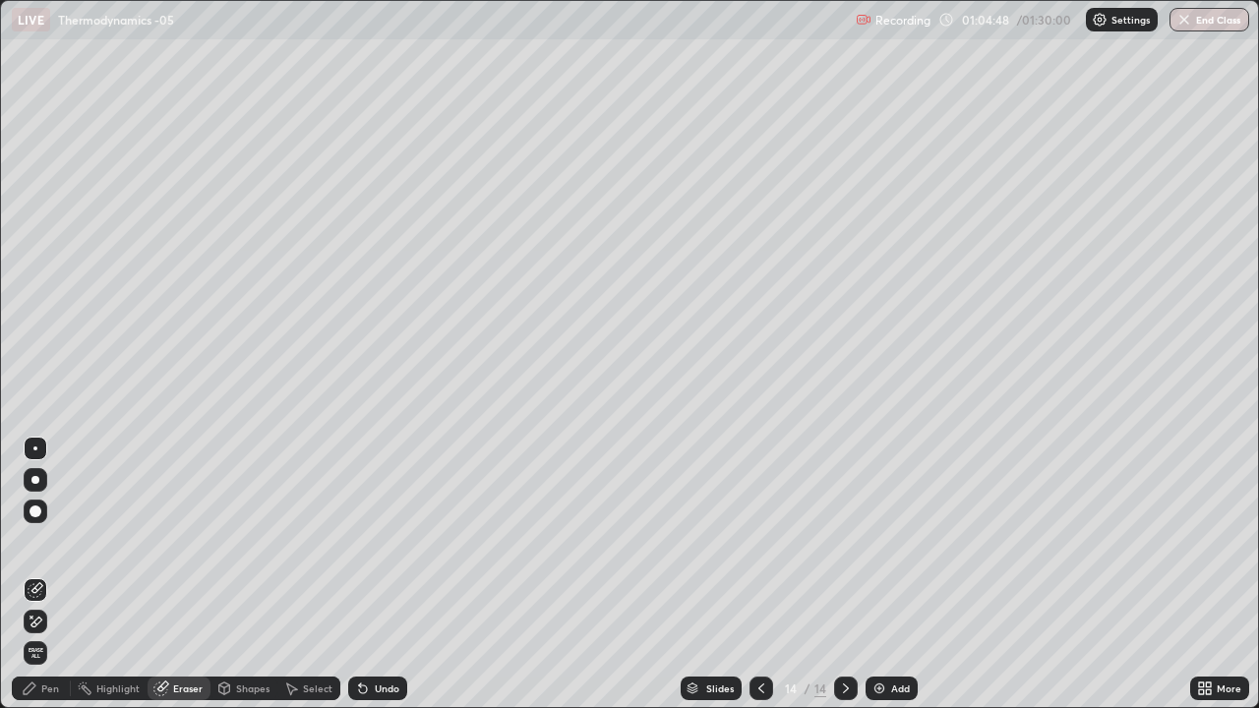
click at [50, 575] on div "Pen" at bounding box center [50, 689] width 18 height 10
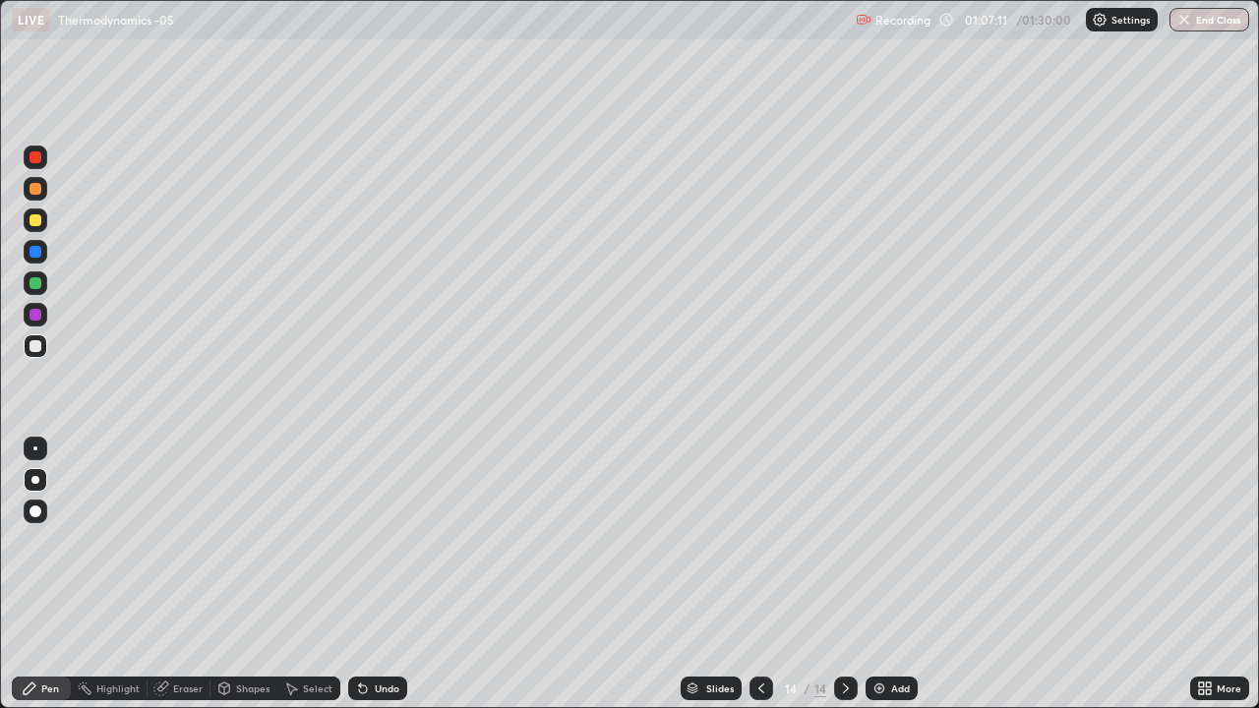
click at [767, 575] on div at bounding box center [762, 689] width 24 height 24
click at [759, 575] on icon at bounding box center [762, 689] width 16 height 16
click at [767, 575] on div at bounding box center [762, 689] width 24 height 24
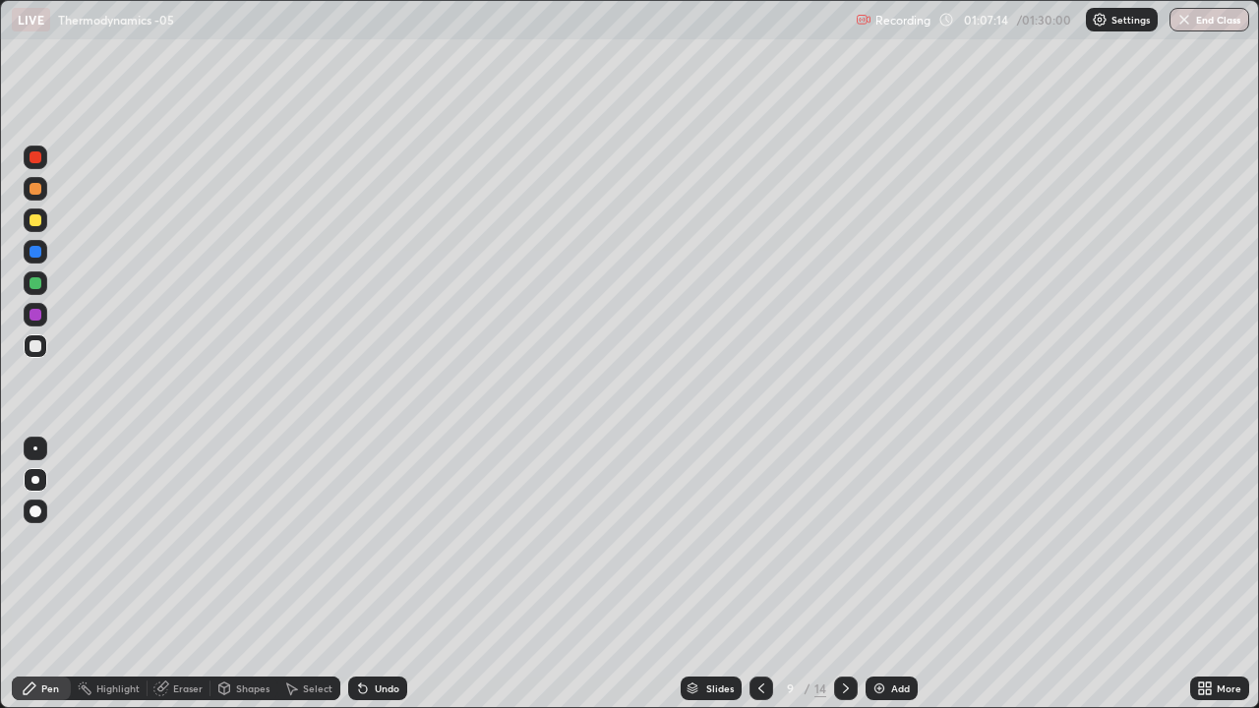
click at [766, 575] on div at bounding box center [762, 689] width 24 height 24
click at [759, 575] on icon at bounding box center [762, 689] width 16 height 16
click at [845, 575] on icon at bounding box center [846, 689] width 16 height 16
click at [844, 575] on icon at bounding box center [846, 689] width 16 height 16
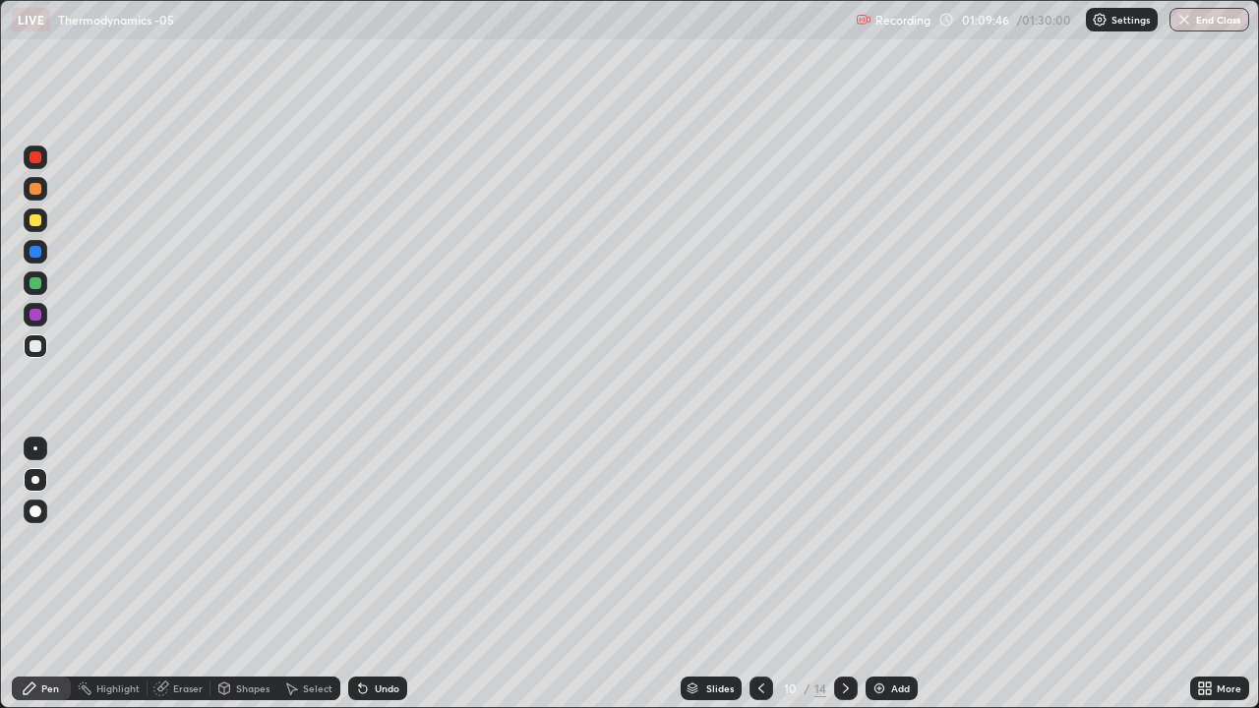
click at [769, 575] on div at bounding box center [762, 689] width 24 height 24
click at [844, 575] on icon at bounding box center [846, 689] width 16 height 16
click at [853, 575] on div at bounding box center [846, 689] width 24 height 24
click at [759, 575] on icon at bounding box center [762, 689] width 16 height 16
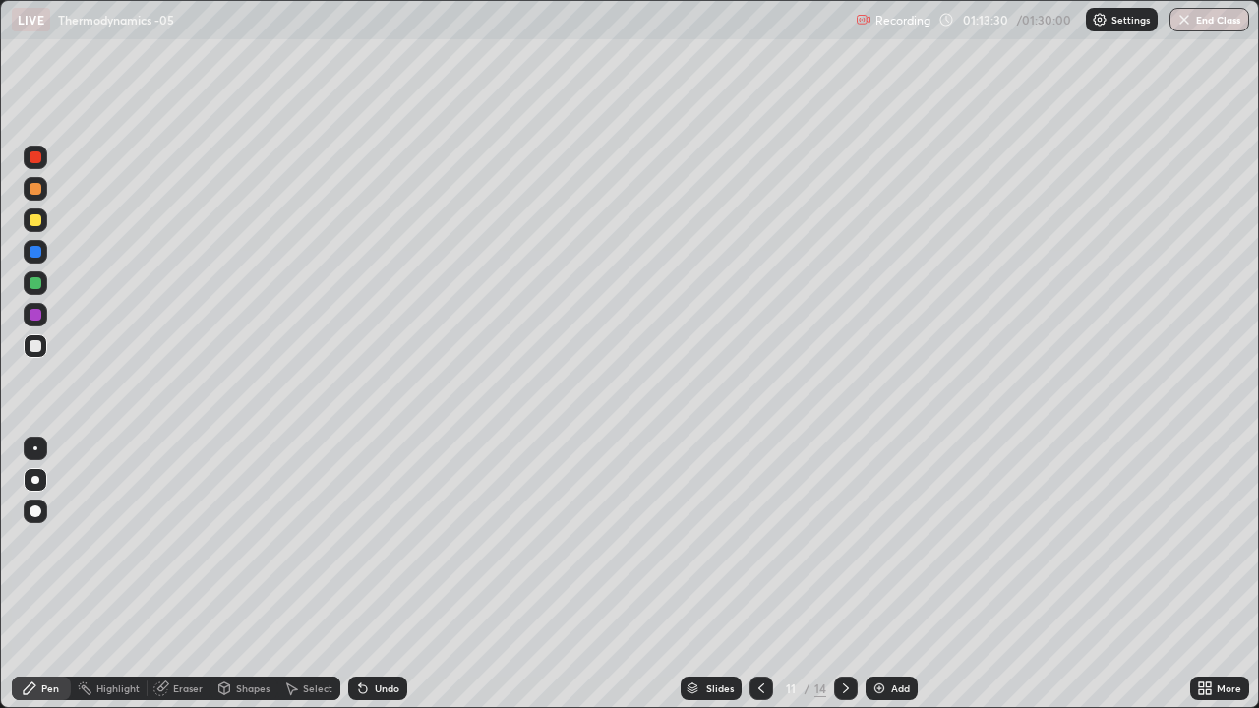
click at [853, 575] on div at bounding box center [846, 689] width 24 height 24
click at [844, 575] on icon at bounding box center [846, 689] width 16 height 16
click at [759, 575] on icon at bounding box center [762, 689] width 16 height 16
click at [844, 575] on icon at bounding box center [846, 689] width 16 height 16
click at [854, 575] on div at bounding box center [846, 689] width 24 height 24
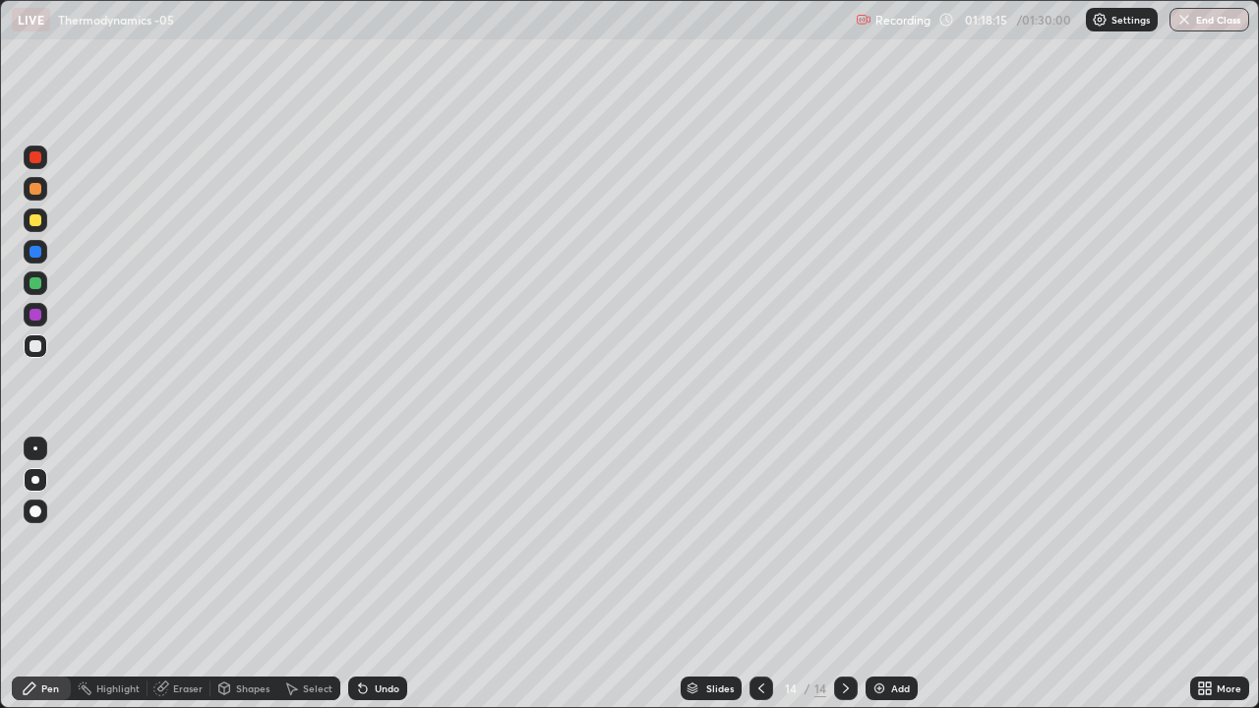
click at [851, 575] on icon at bounding box center [846, 689] width 16 height 16
click at [843, 575] on icon at bounding box center [846, 689] width 6 height 10
click at [892, 575] on div "Add" at bounding box center [900, 689] width 19 height 10
click at [36, 218] on div at bounding box center [36, 220] width 12 height 12
click at [896, 575] on div "Add" at bounding box center [900, 689] width 19 height 10
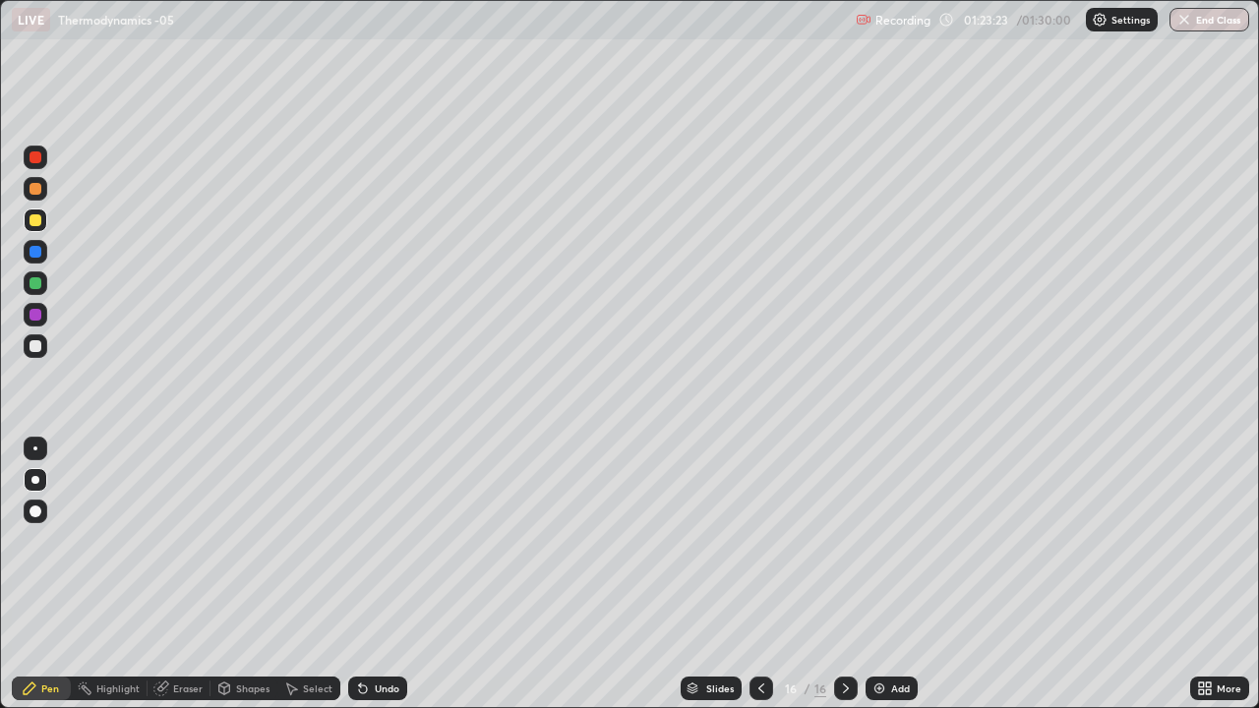
click at [757, 575] on icon at bounding box center [762, 689] width 16 height 16
click at [846, 575] on icon at bounding box center [846, 689] width 6 height 10
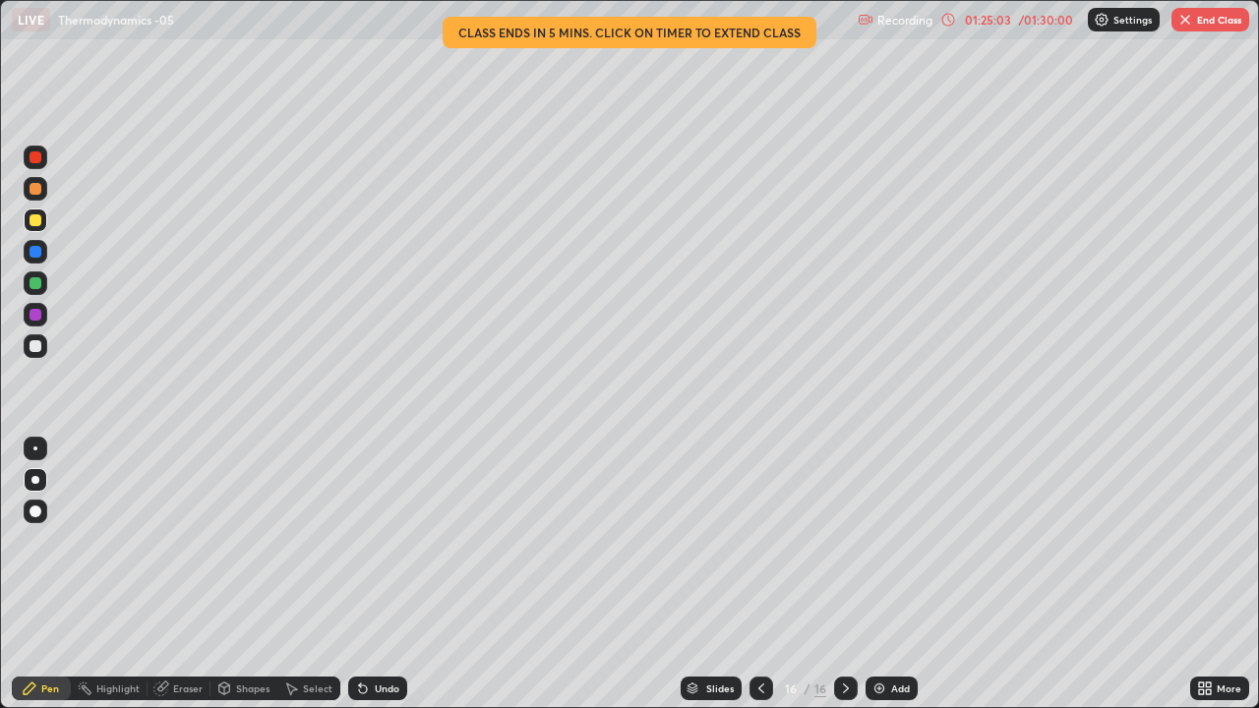
click at [762, 575] on icon at bounding box center [762, 689] width 16 height 16
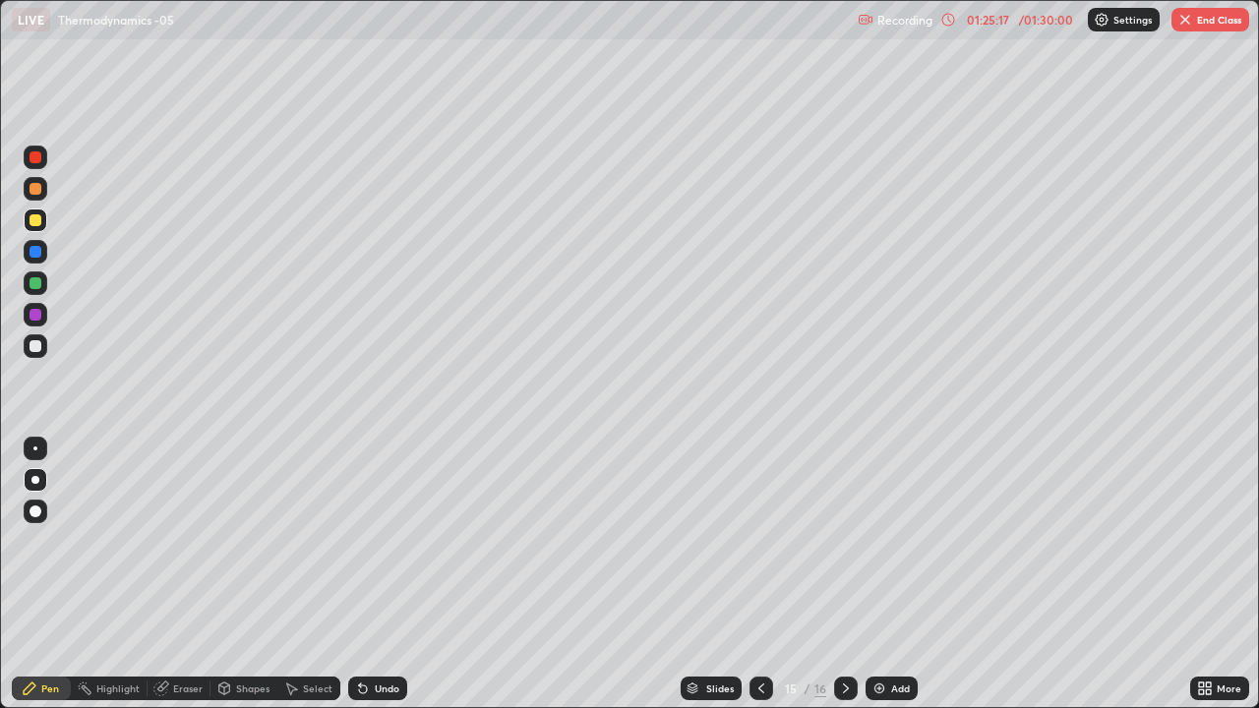
click at [843, 575] on icon at bounding box center [846, 689] width 16 height 16
click at [846, 575] on icon at bounding box center [846, 689] width 16 height 16
click at [898, 575] on div "Add" at bounding box center [900, 689] width 19 height 10
click at [757, 575] on icon at bounding box center [762, 689] width 16 height 16
click at [759, 575] on icon at bounding box center [762, 689] width 16 height 16
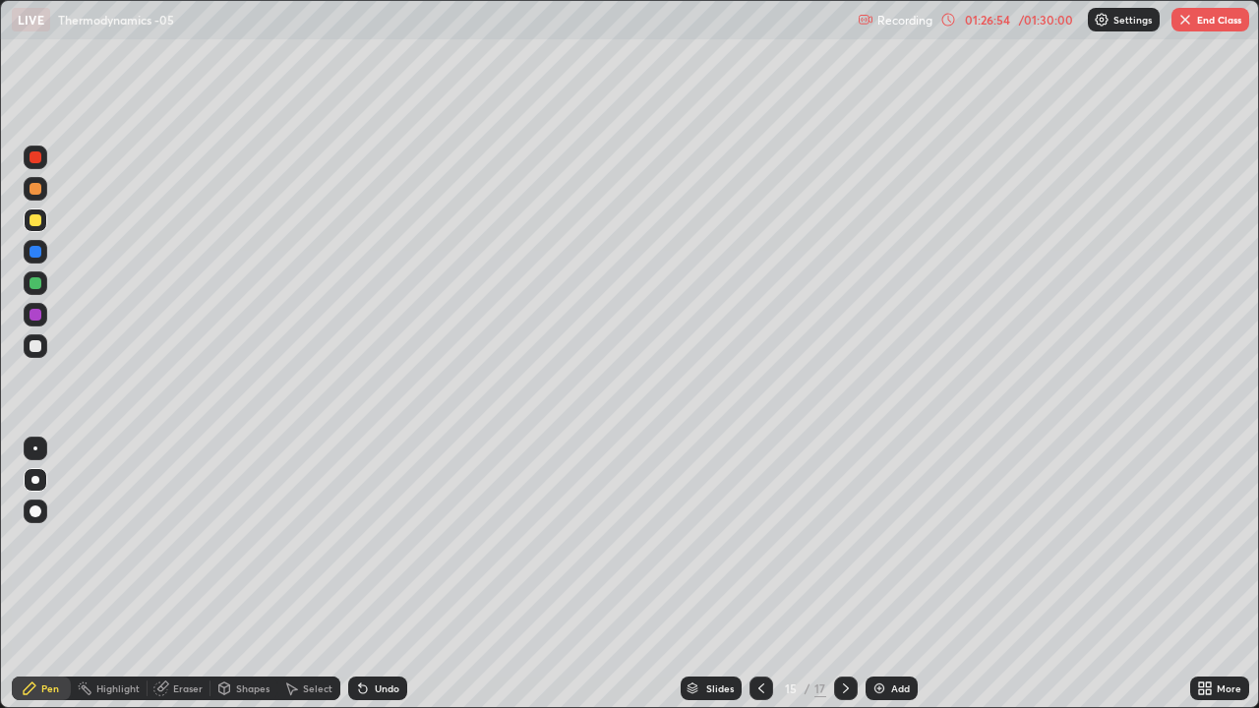
click at [844, 575] on icon at bounding box center [846, 689] width 16 height 16
click at [758, 575] on icon at bounding box center [762, 689] width 16 height 16
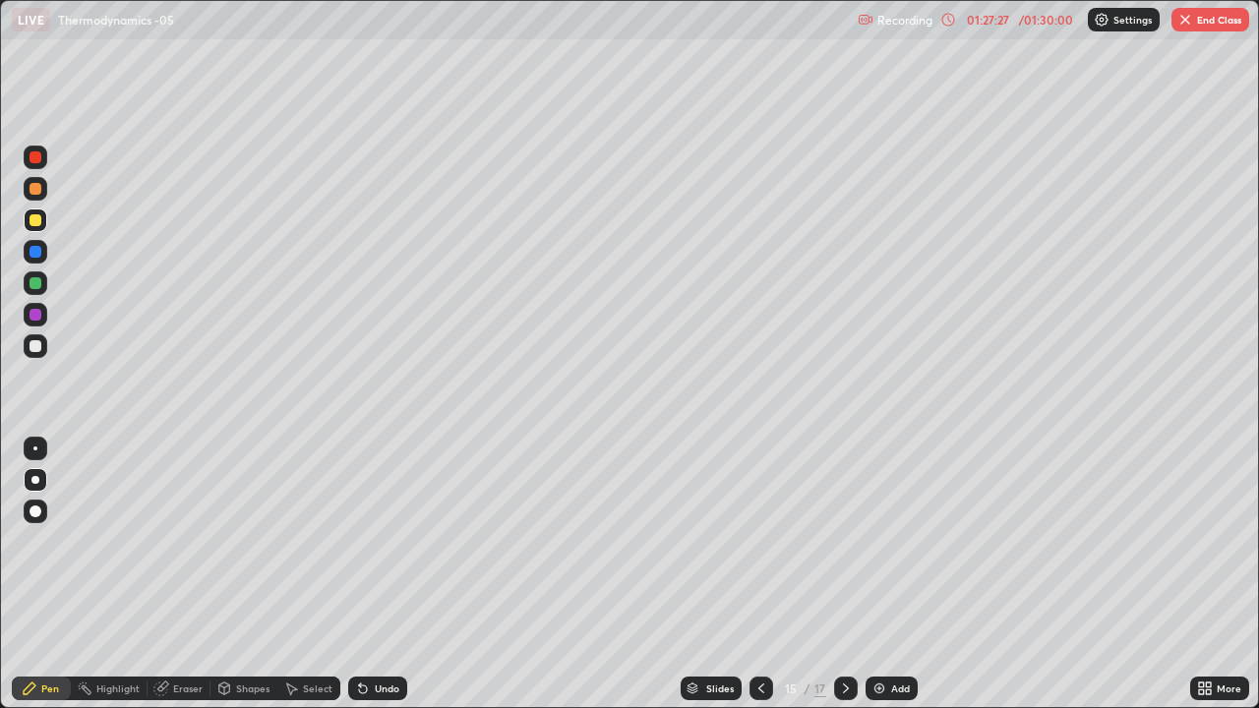
click at [759, 575] on icon at bounding box center [762, 689] width 16 height 16
click at [846, 575] on icon at bounding box center [846, 689] width 6 height 10
click at [844, 575] on icon at bounding box center [846, 689] width 16 height 16
click at [854, 575] on div at bounding box center [846, 689] width 24 height 24
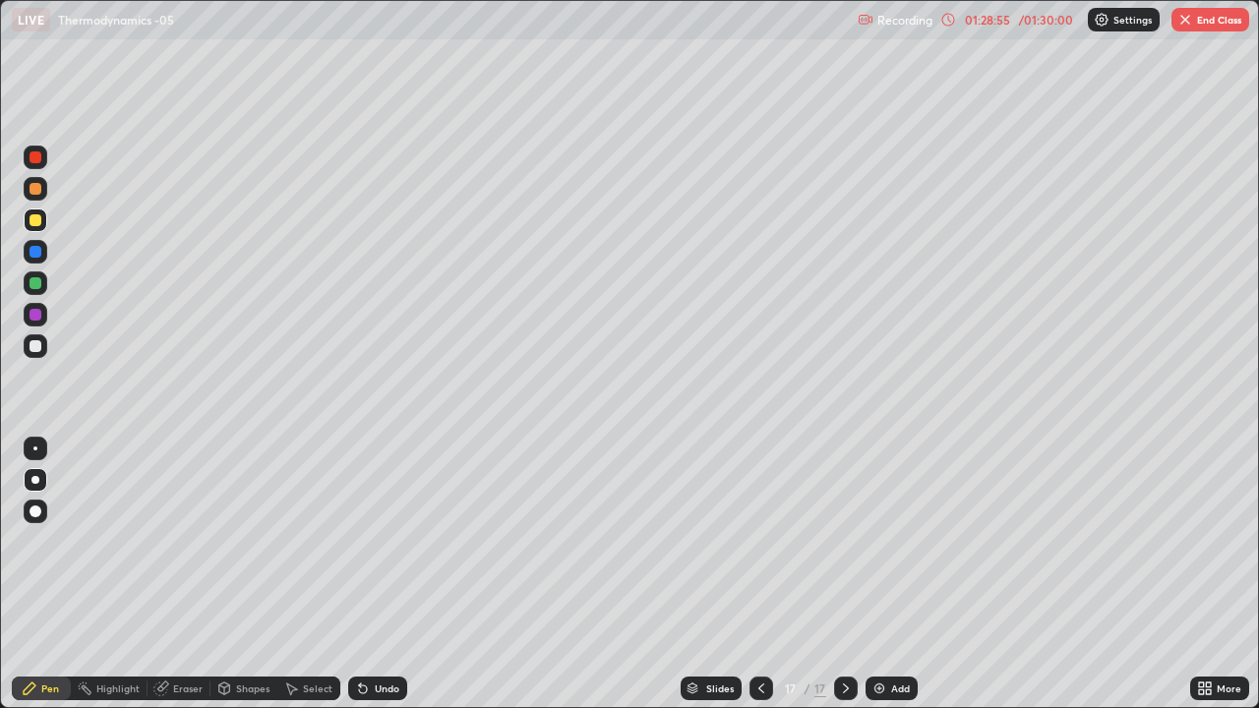
click at [898, 575] on div "Add" at bounding box center [900, 689] width 19 height 10
click at [759, 575] on icon at bounding box center [762, 689] width 16 height 16
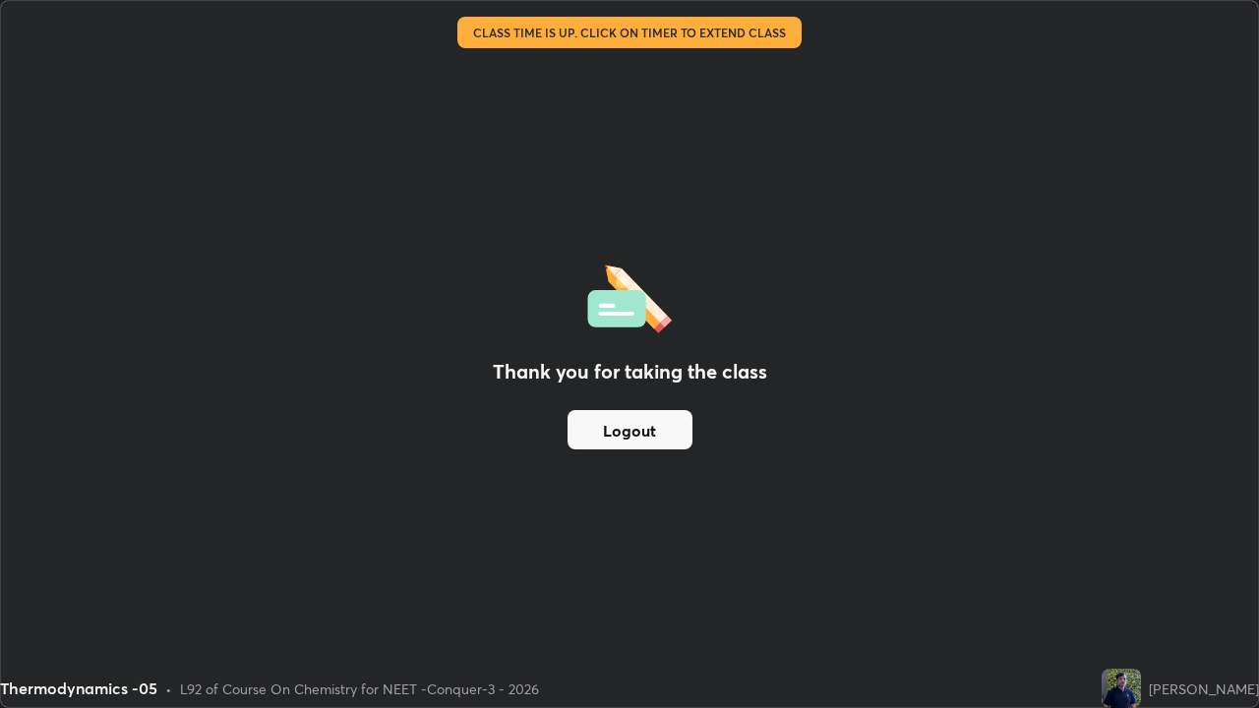
click at [685, 434] on button "Logout" at bounding box center [630, 429] width 125 height 39
